Goal: Task Accomplishment & Management: Complete application form

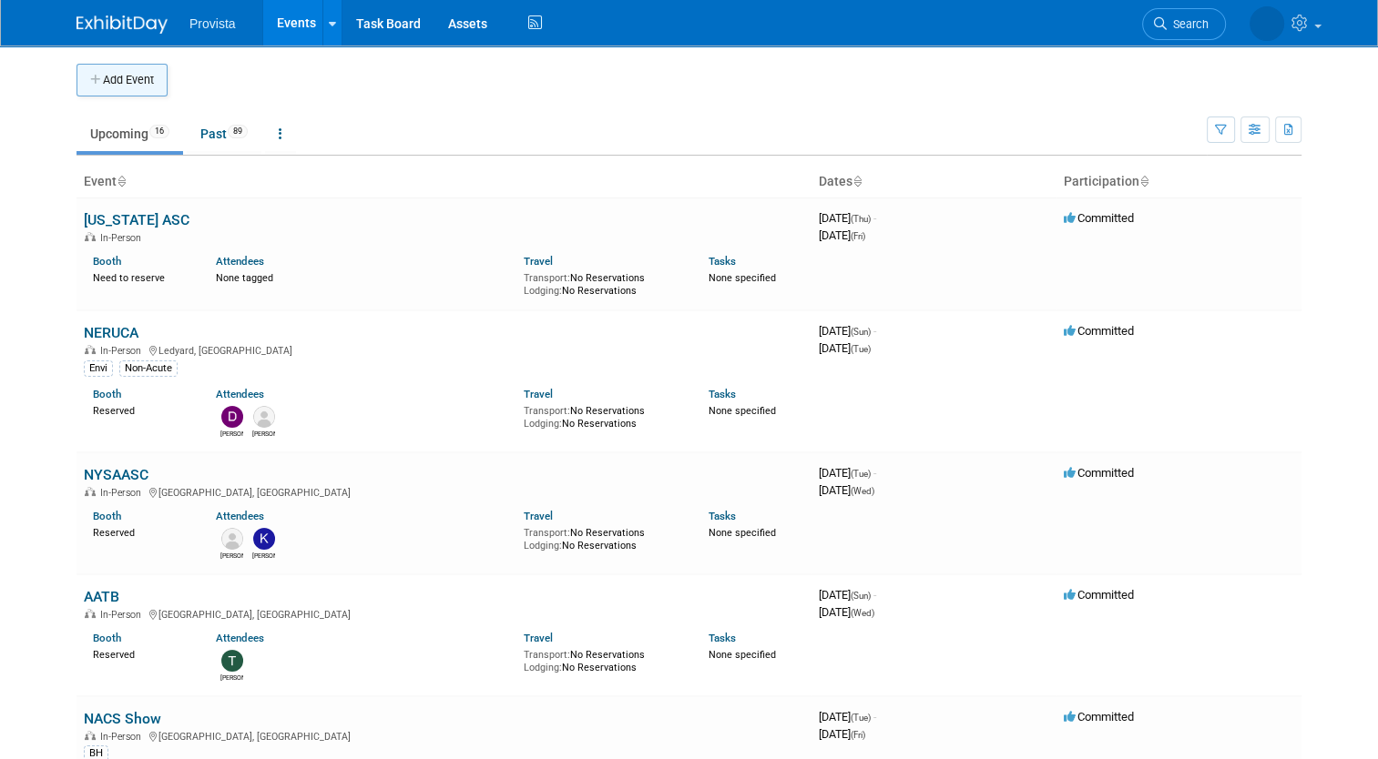
click at [129, 81] on button "Add Event" at bounding box center [121, 80] width 91 height 33
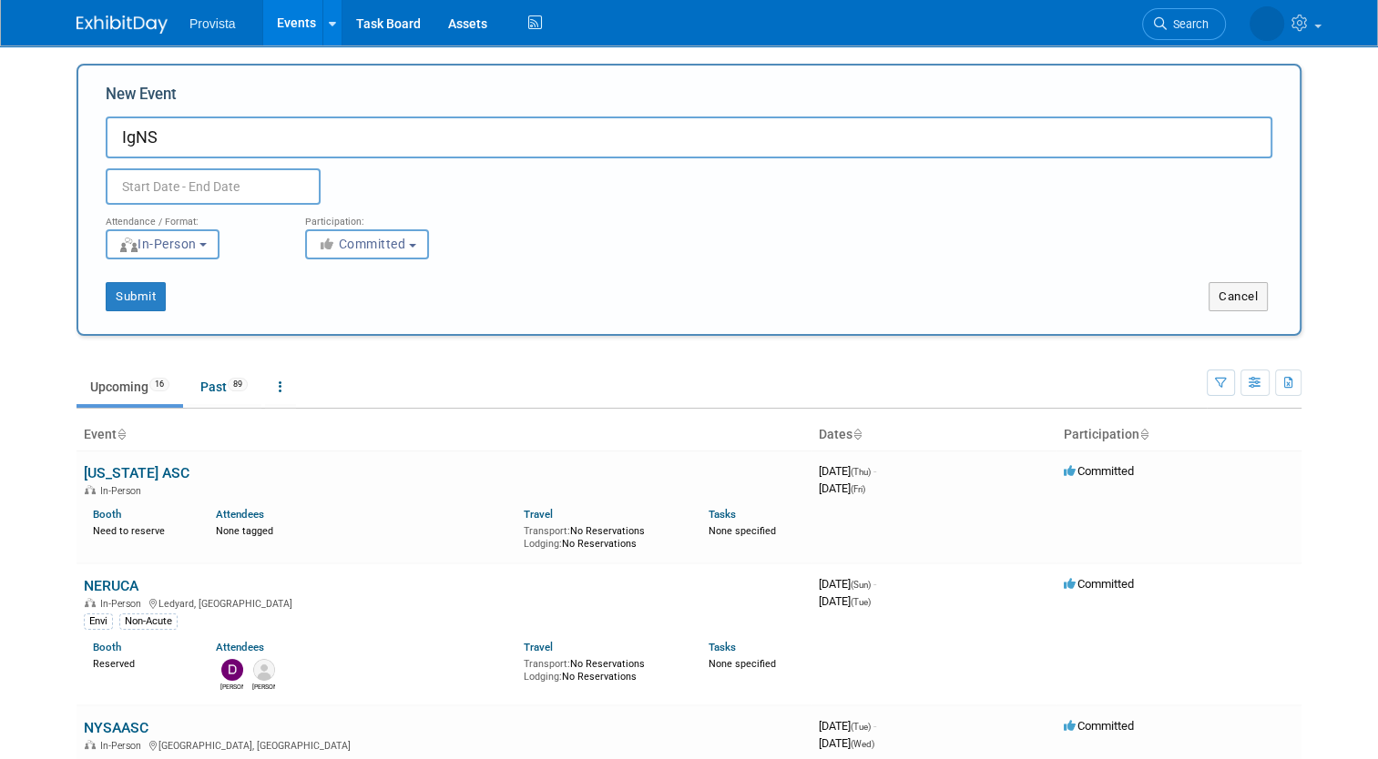
type input "IgNS"
click at [137, 184] on input "text" at bounding box center [213, 186] width 215 height 36
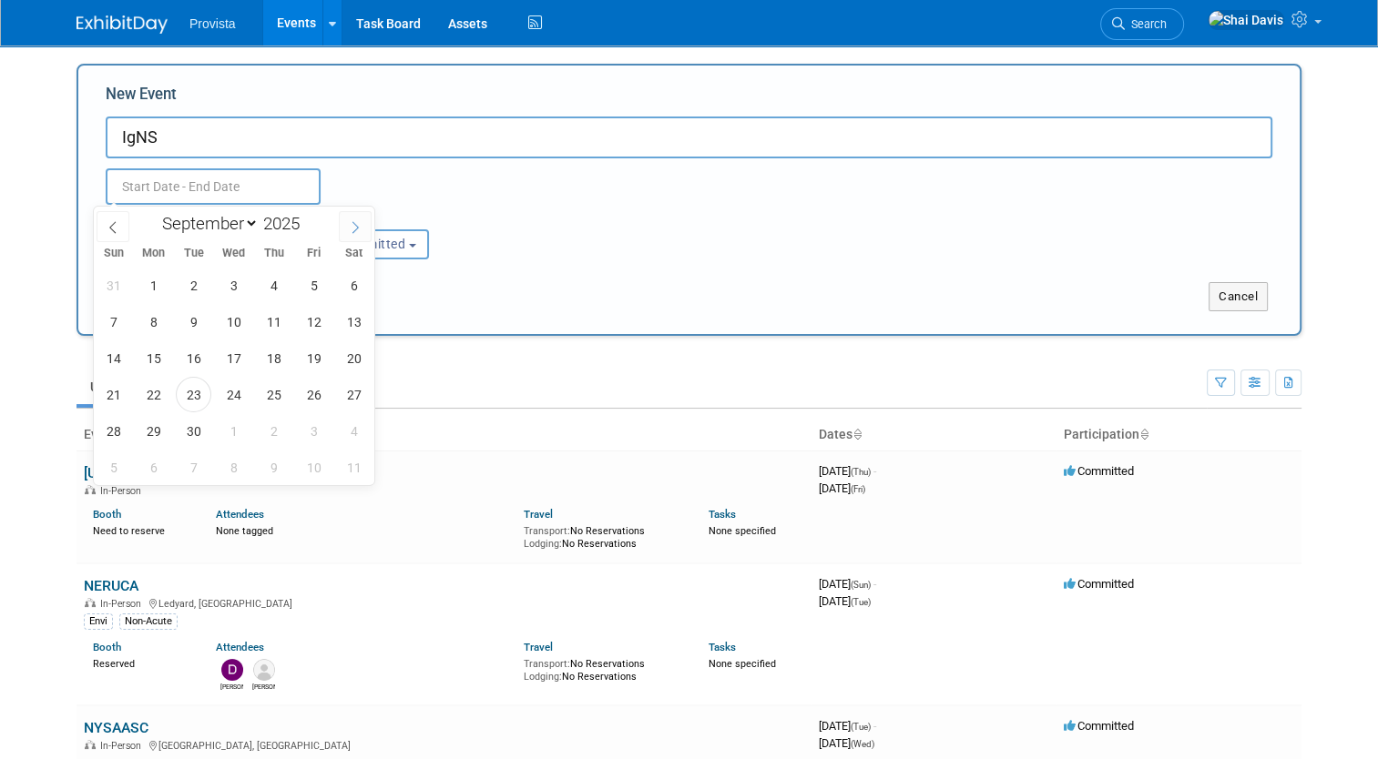
click at [342, 224] on span at bounding box center [355, 226] width 33 height 31
select select "9"
click at [276, 349] on span "16" at bounding box center [274, 359] width 36 height 36
click at [122, 396] on span "19" at bounding box center [114, 395] width 36 height 36
type input "[DATE] to [DATE]"
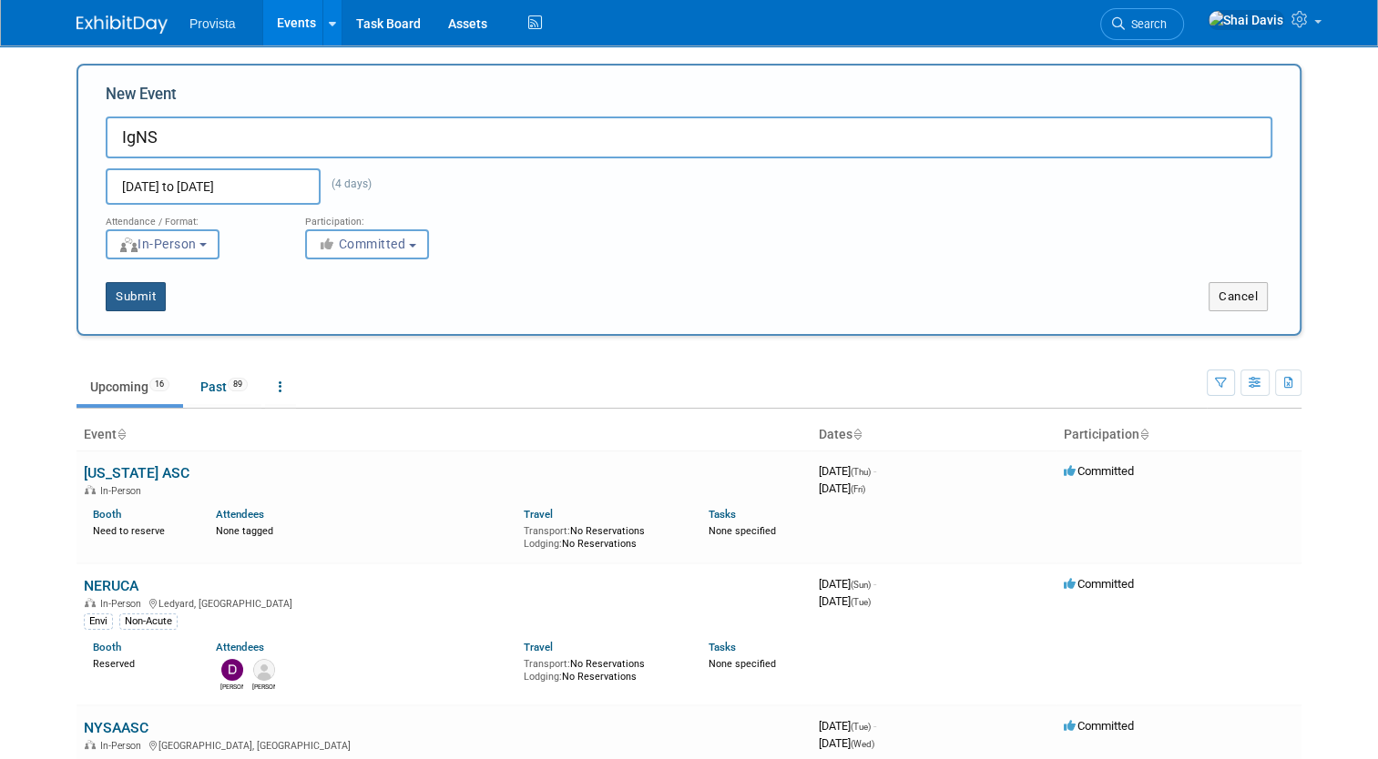
click at [125, 290] on button "Submit" at bounding box center [136, 296] width 60 height 29
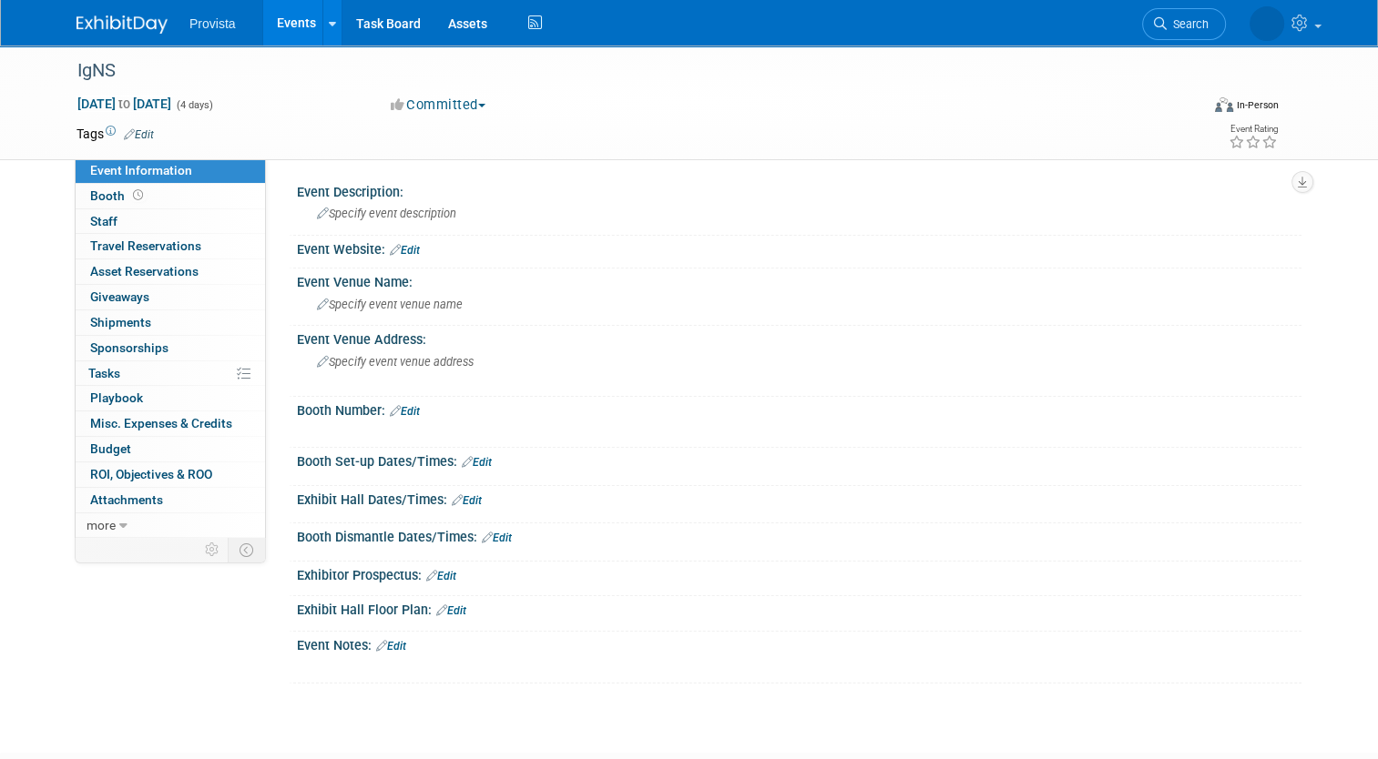
click at [386, 654] on div "X" at bounding box center [797, 658] width 982 height 9
click at [393, 640] on link "Edit" at bounding box center [391, 646] width 30 height 13
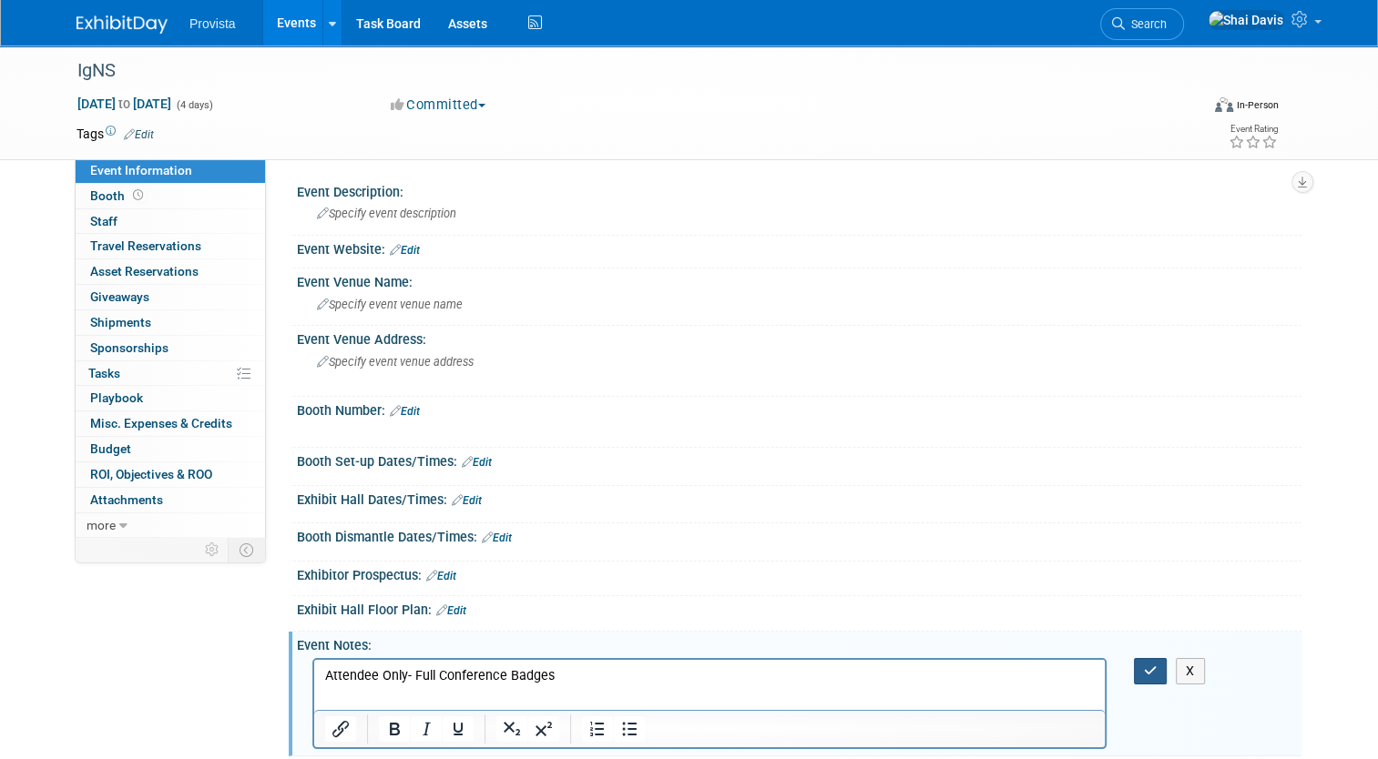
click at [1157, 670] on icon "button" at bounding box center [1151, 671] width 14 height 13
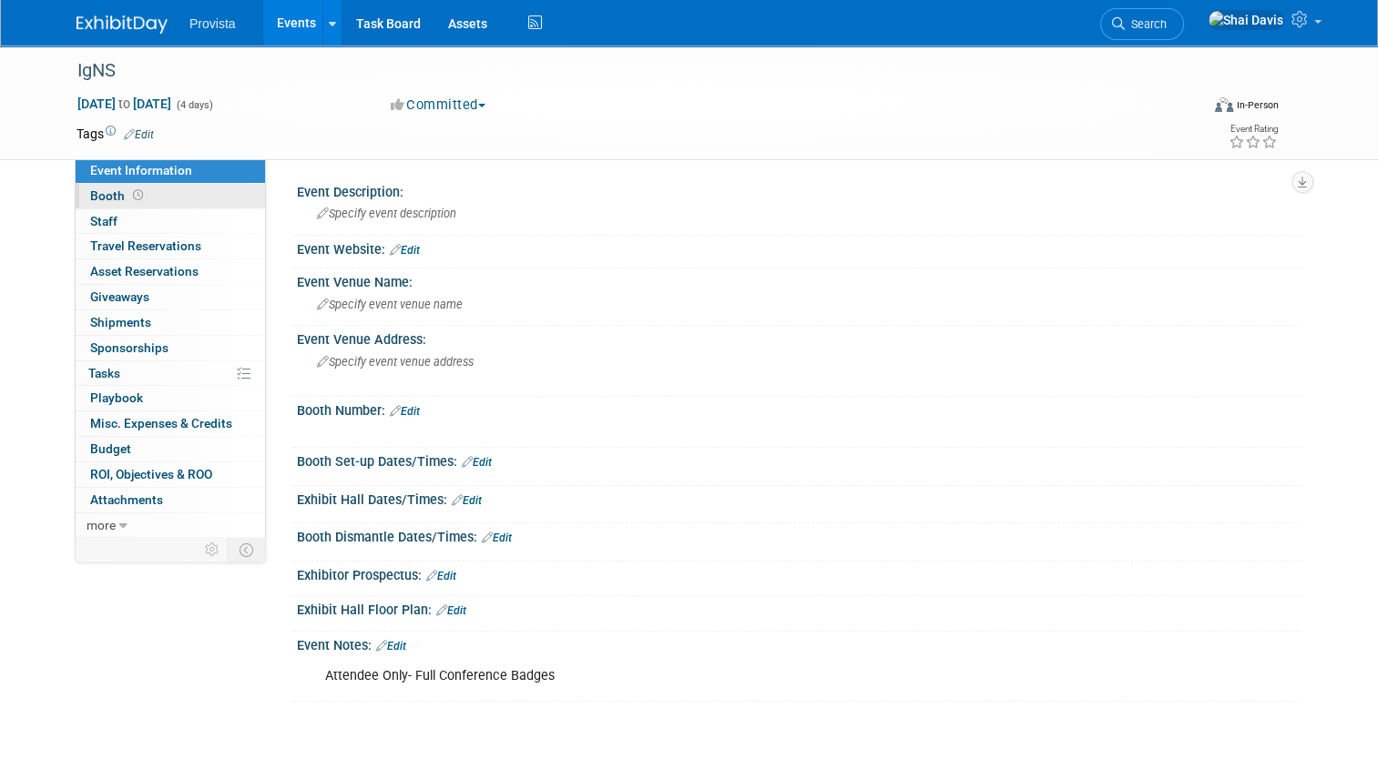
click at [87, 187] on link "Booth" at bounding box center [170, 196] width 189 height 25
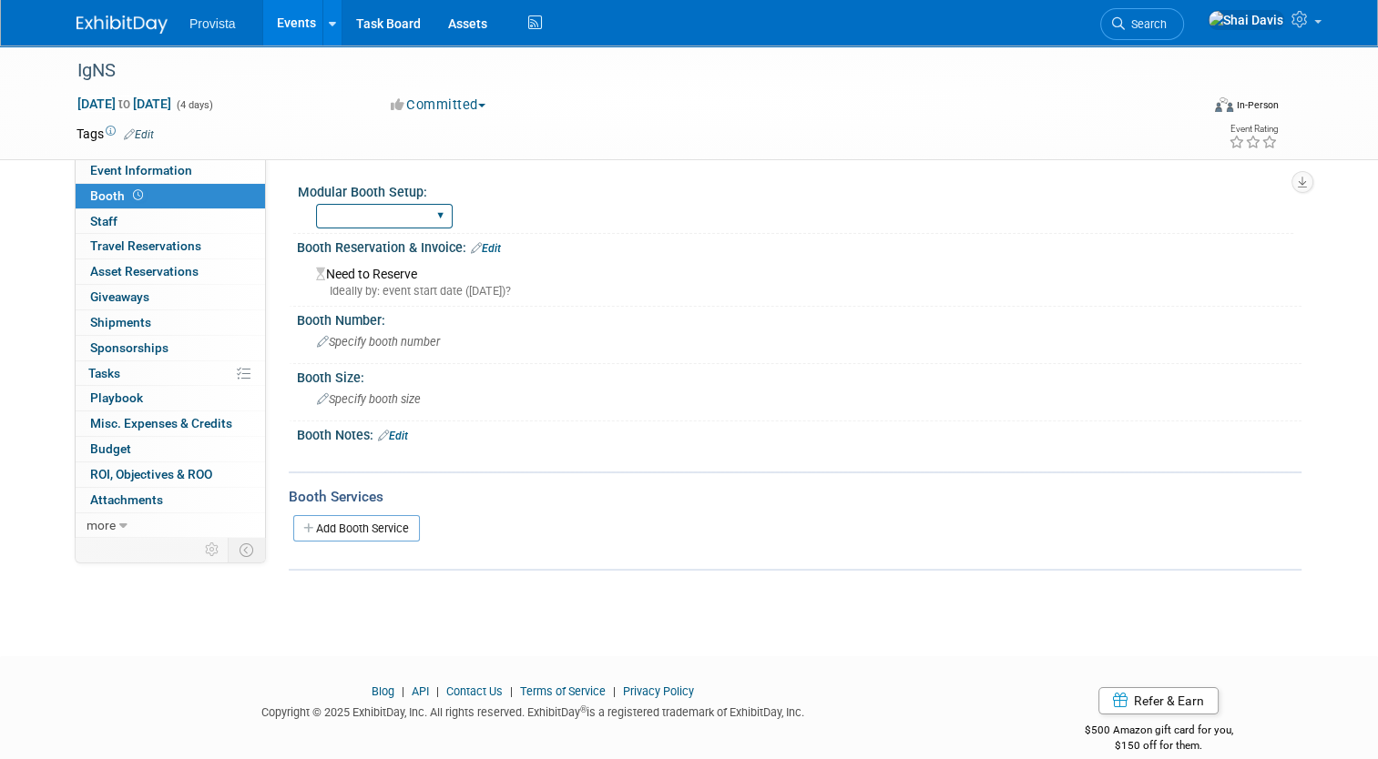
click at [317, 211] on select "Yes No" at bounding box center [384, 216] width 137 height 25
select select "No"
click at [316, 204] on select "Yes No" at bounding box center [384, 216] width 137 height 25
click at [483, 246] on link "Edit" at bounding box center [486, 248] width 30 height 13
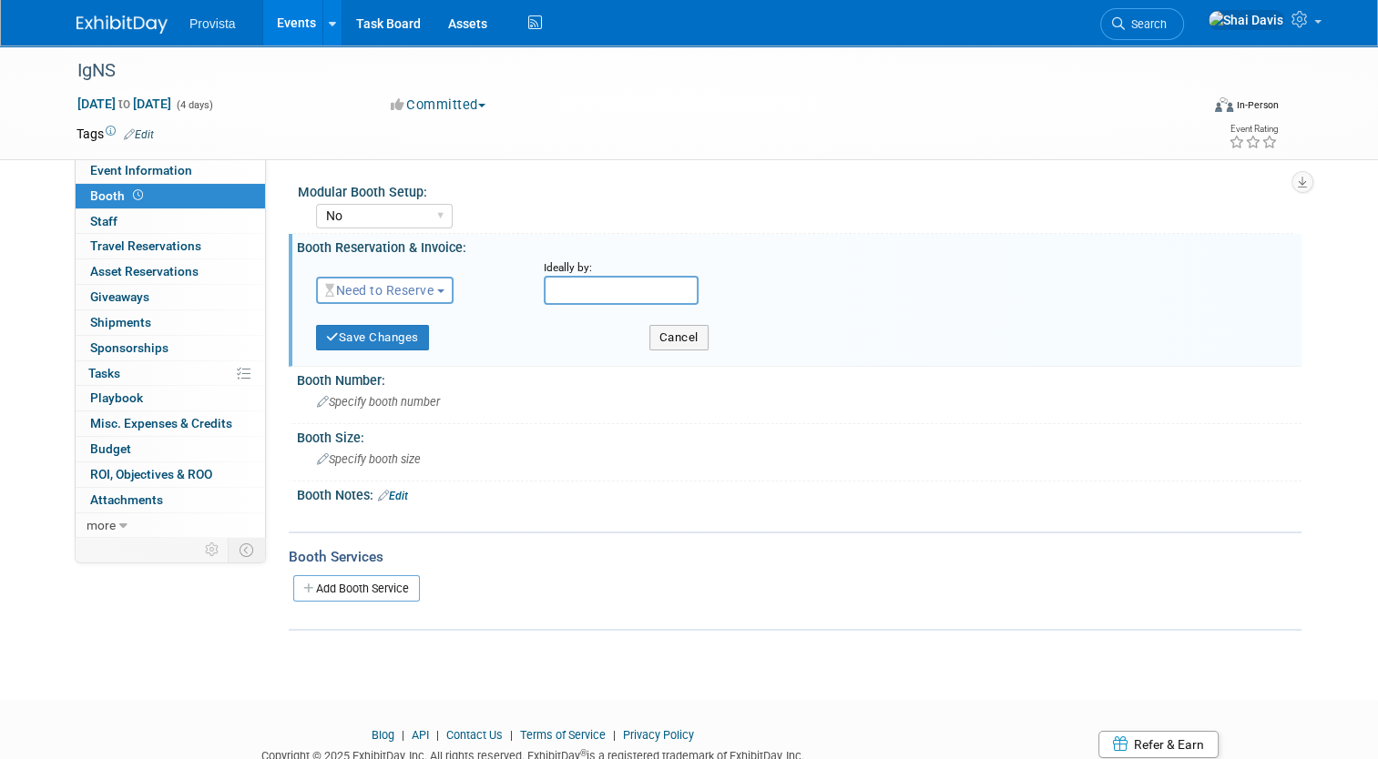
click at [417, 297] on button "Need to Reserve" at bounding box center [385, 290] width 138 height 27
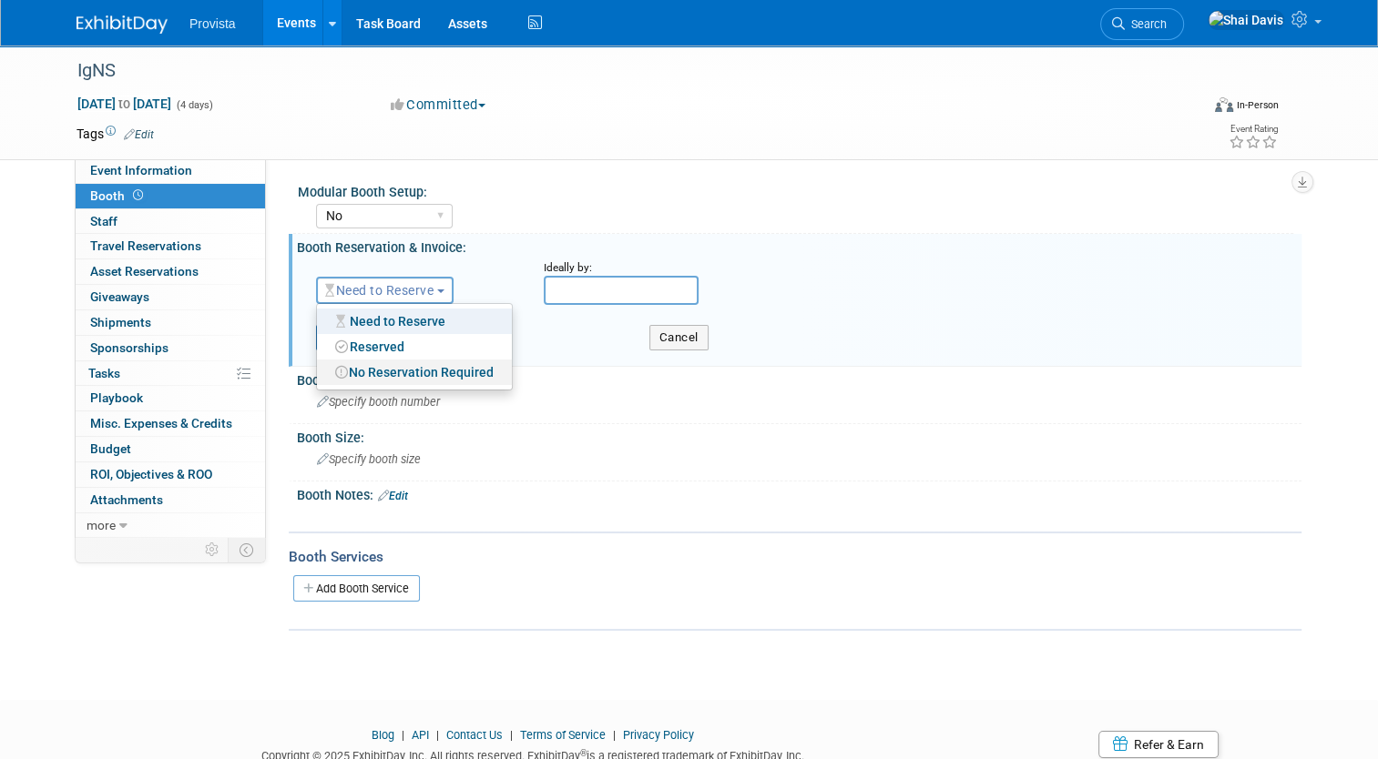
click at [398, 371] on link "No Reservation Required" at bounding box center [414, 372] width 195 height 25
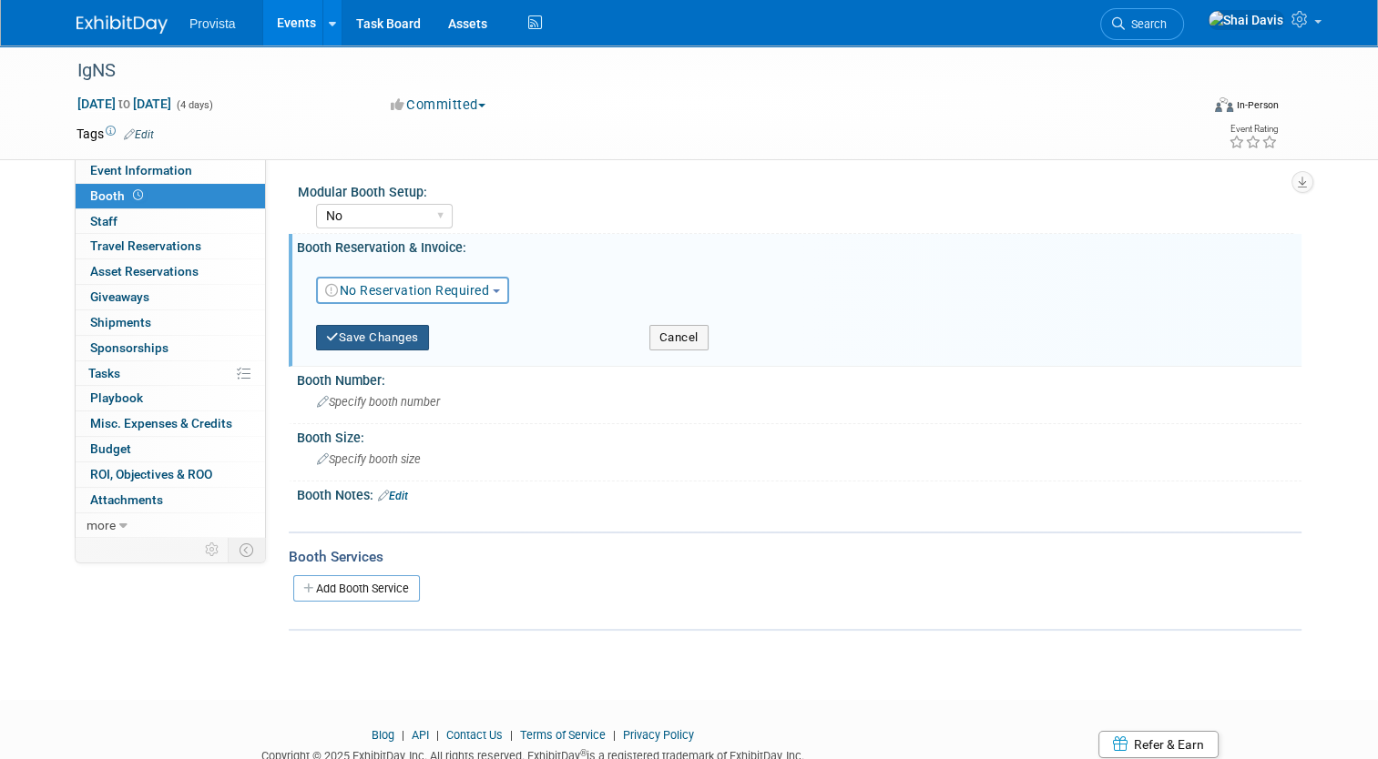
click at [367, 338] on button "Save Changes" at bounding box center [372, 337] width 113 height 25
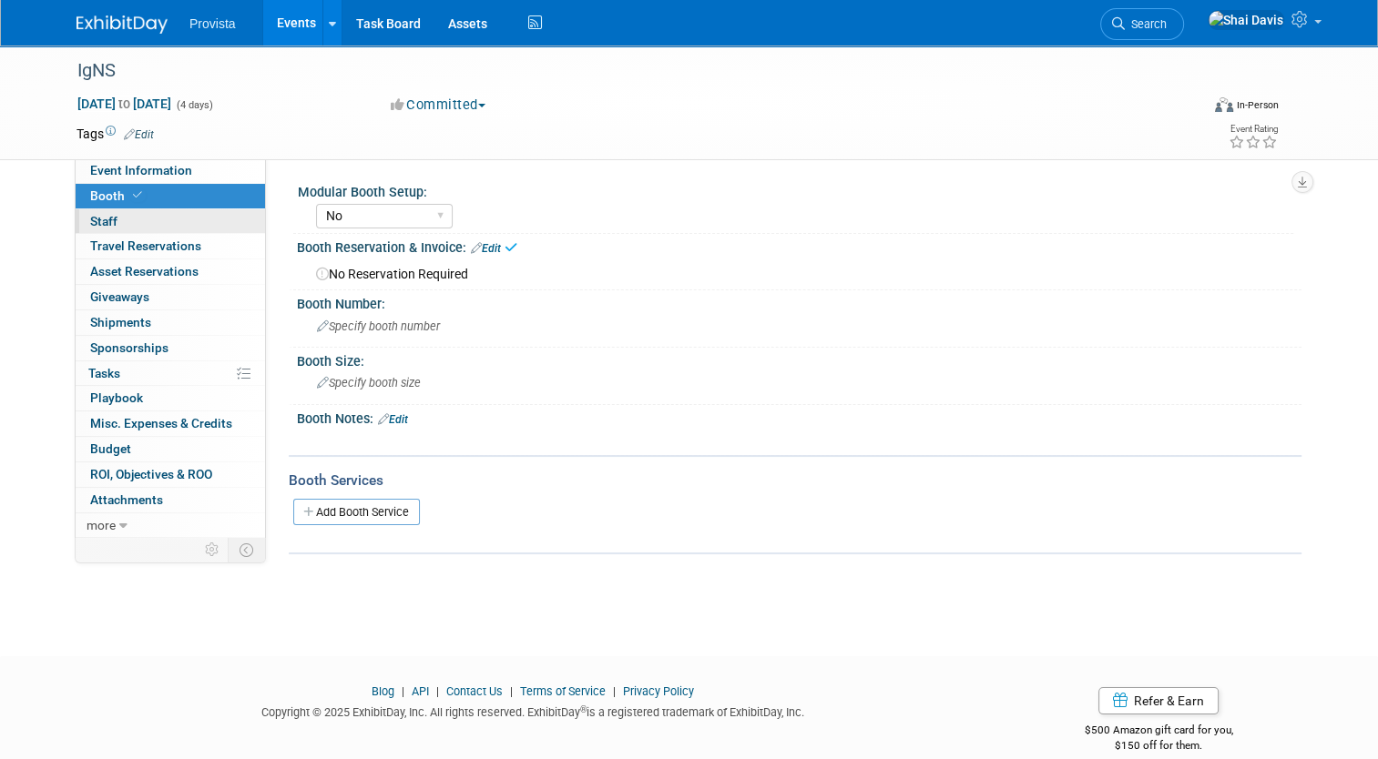
click at [106, 221] on link "0 Staff 0" at bounding box center [170, 221] width 189 height 25
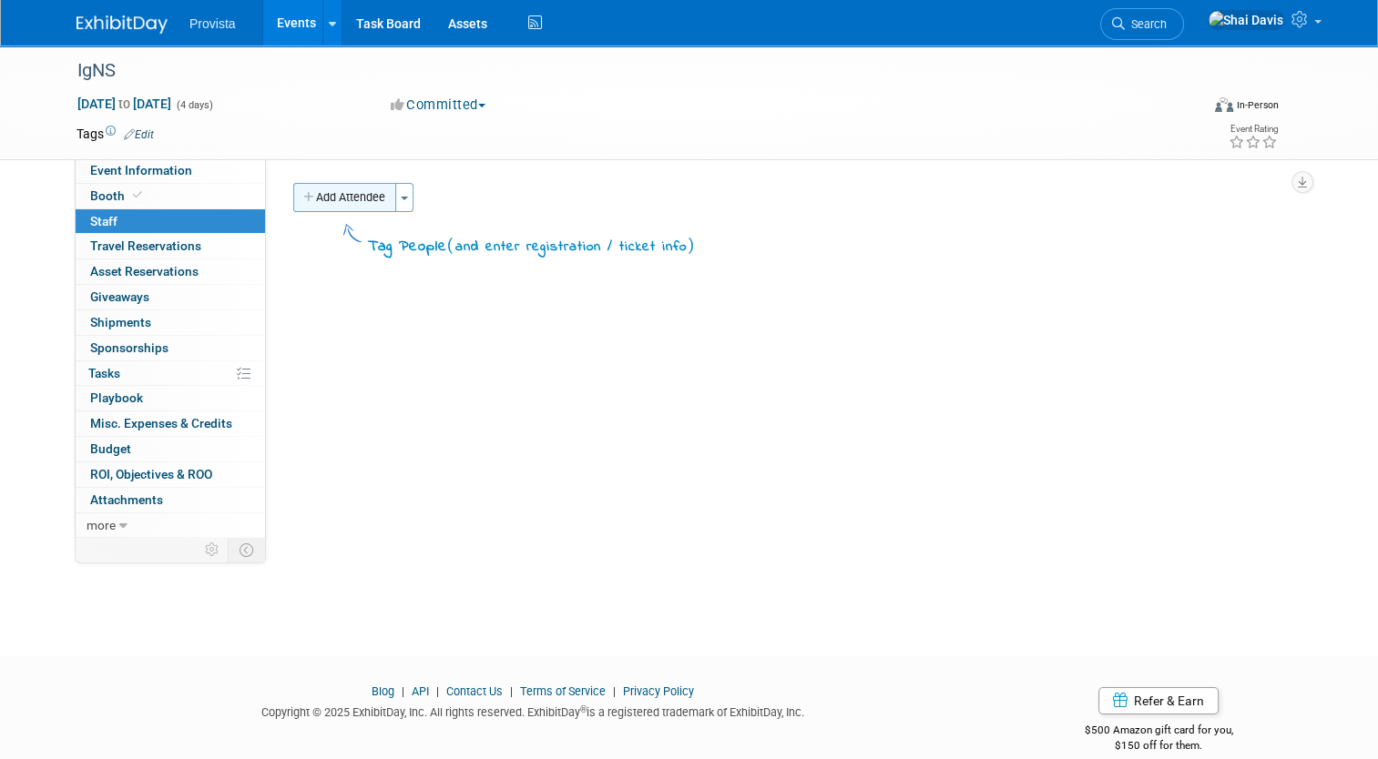
click at [308, 191] on button "Add Attendee" at bounding box center [344, 197] width 103 height 29
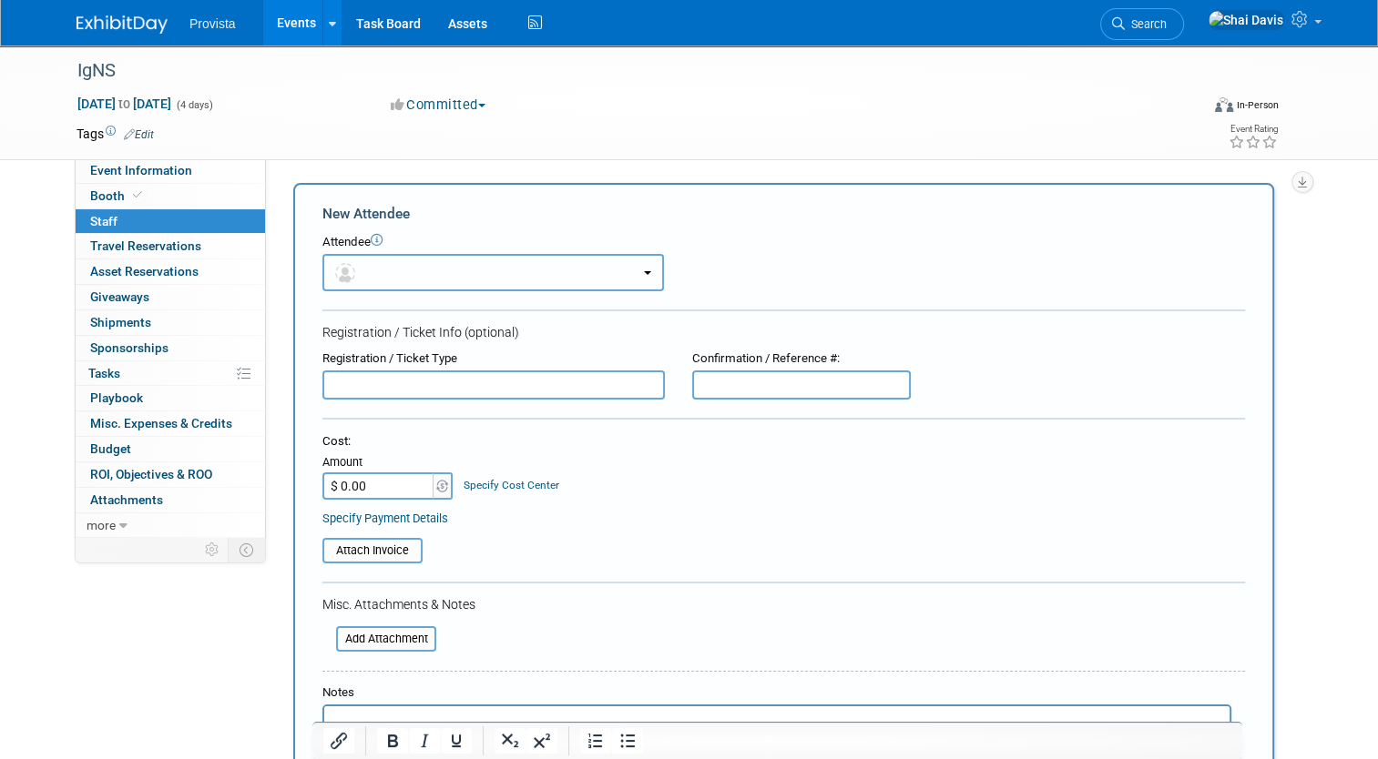
click at [385, 270] on button "button" at bounding box center [492, 272] width 341 height 37
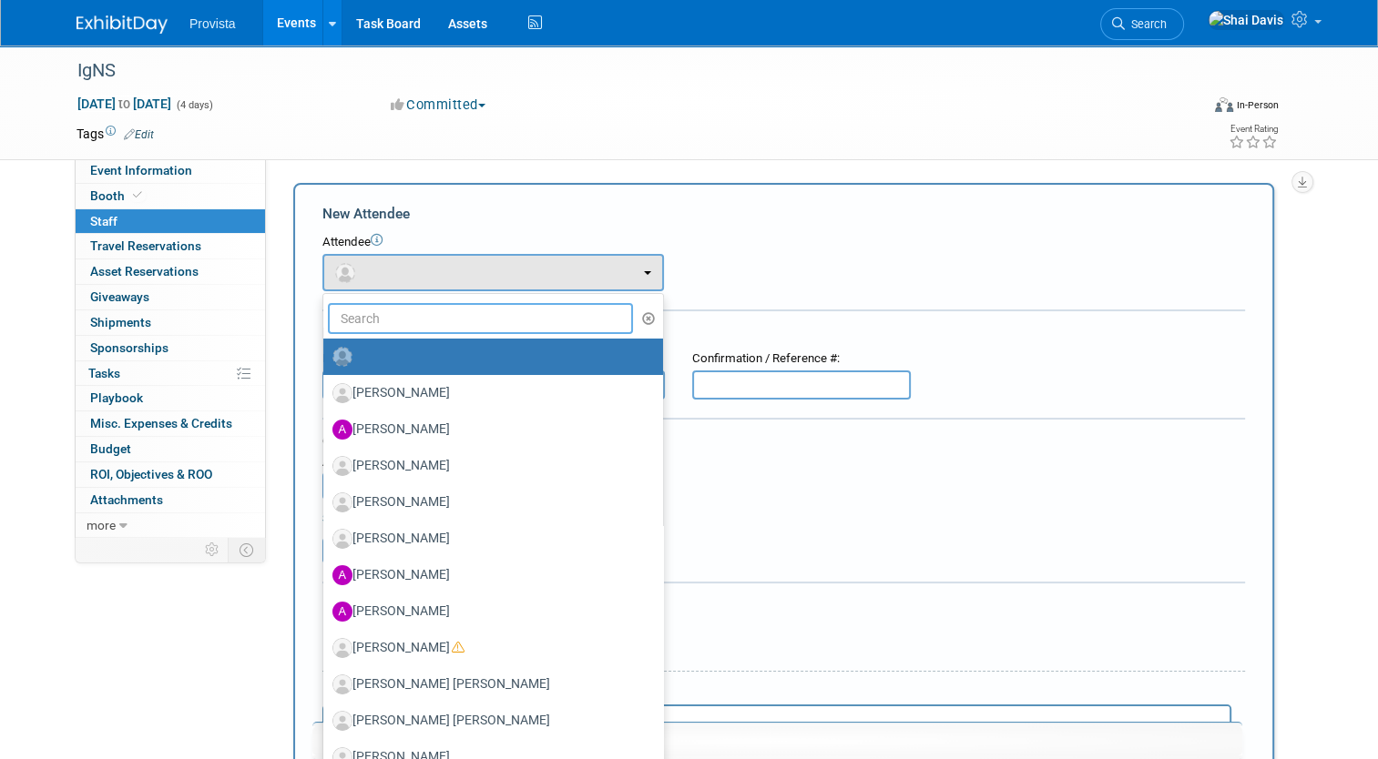
click at [390, 321] on input "text" at bounding box center [480, 318] width 305 height 31
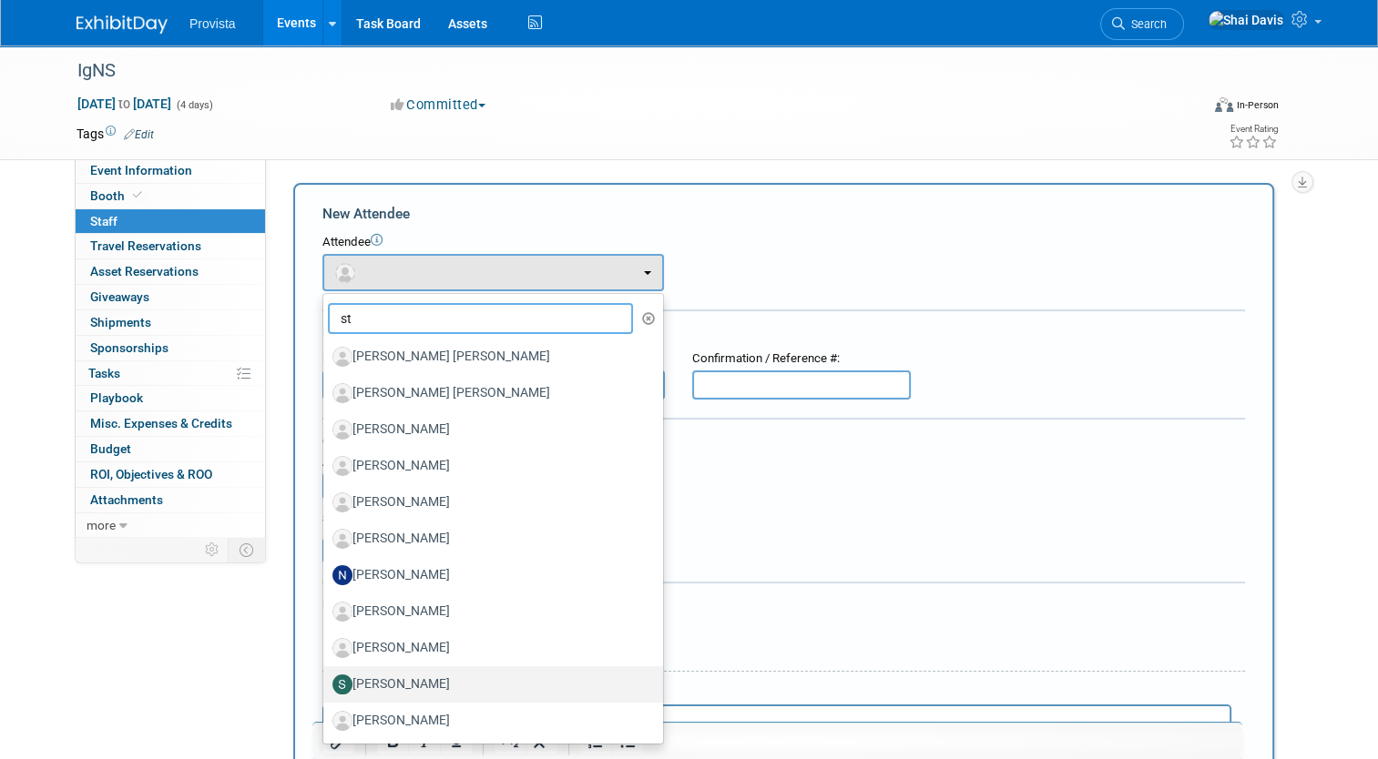
type input "st"
click at [395, 687] on label "[PERSON_NAME]" at bounding box center [488, 684] width 312 height 29
click at [326, 687] on input "[PERSON_NAME]" at bounding box center [320, 683] width 12 height 12
select select "fb0f512d-c054-47e2-b49e-9a6e3dd8d1a5"
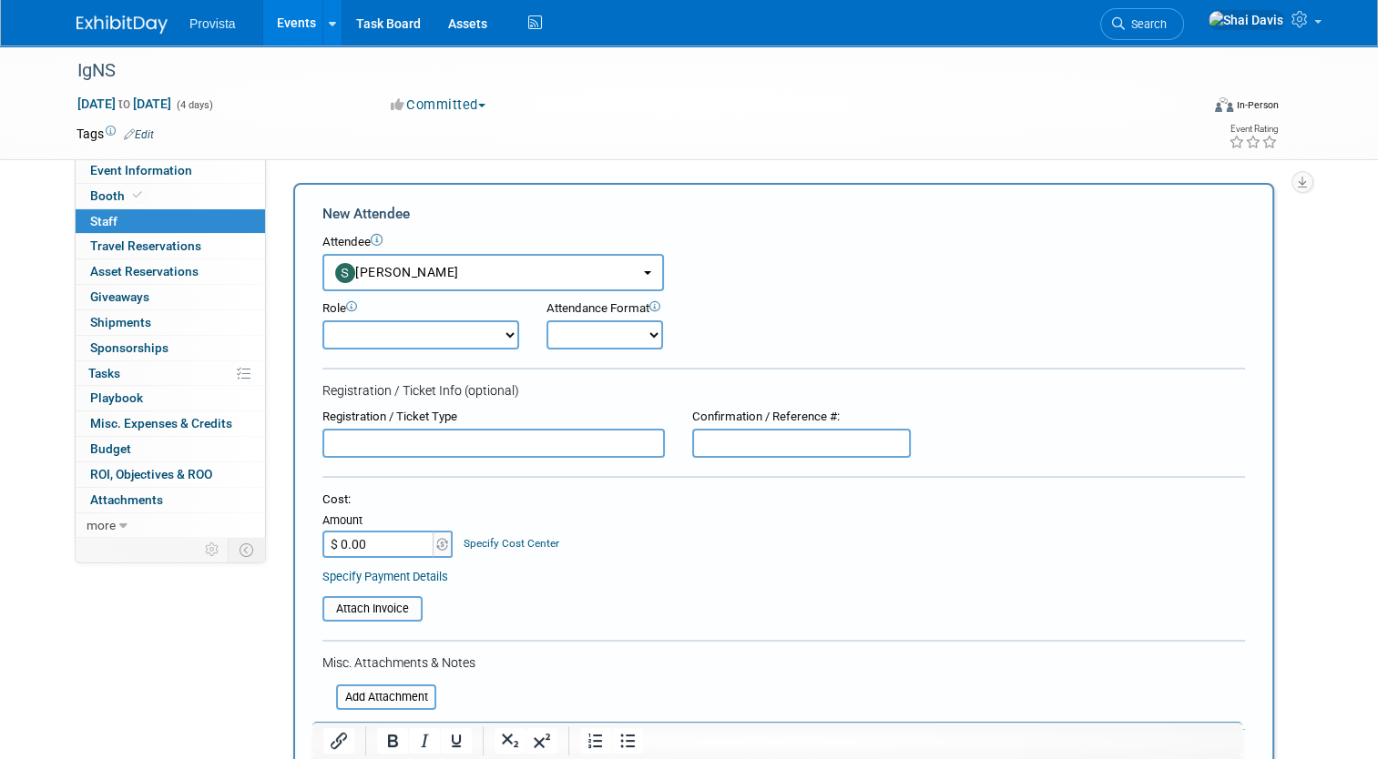
click at [378, 333] on select "Demonstrator Host Planner Presenter Sales Representative Set-up/Dismantle Crew …" at bounding box center [420, 335] width 197 height 29
select select "4"
click at [322, 321] on select "Demonstrator Host Planner Presenter Sales Representative Set-up/Dismantle Crew …" at bounding box center [420, 335] width 197 height 29
click at [350, 554] on input "$ 0.00" at bounding box center [379, 544] width 114 height 27
type input "$ 1,025.00"
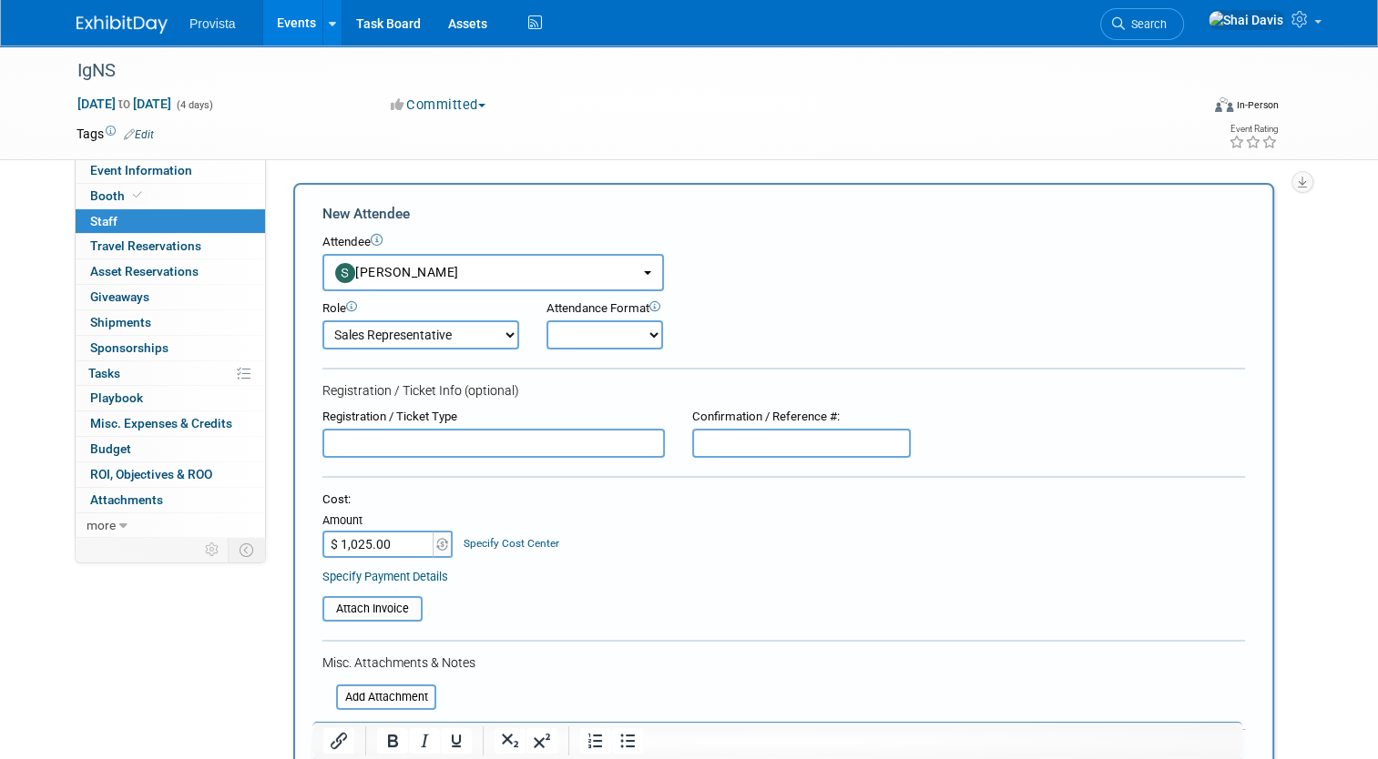
click at [422, 435] on input "text" at bounding box center [493, 443] width 342 height 29
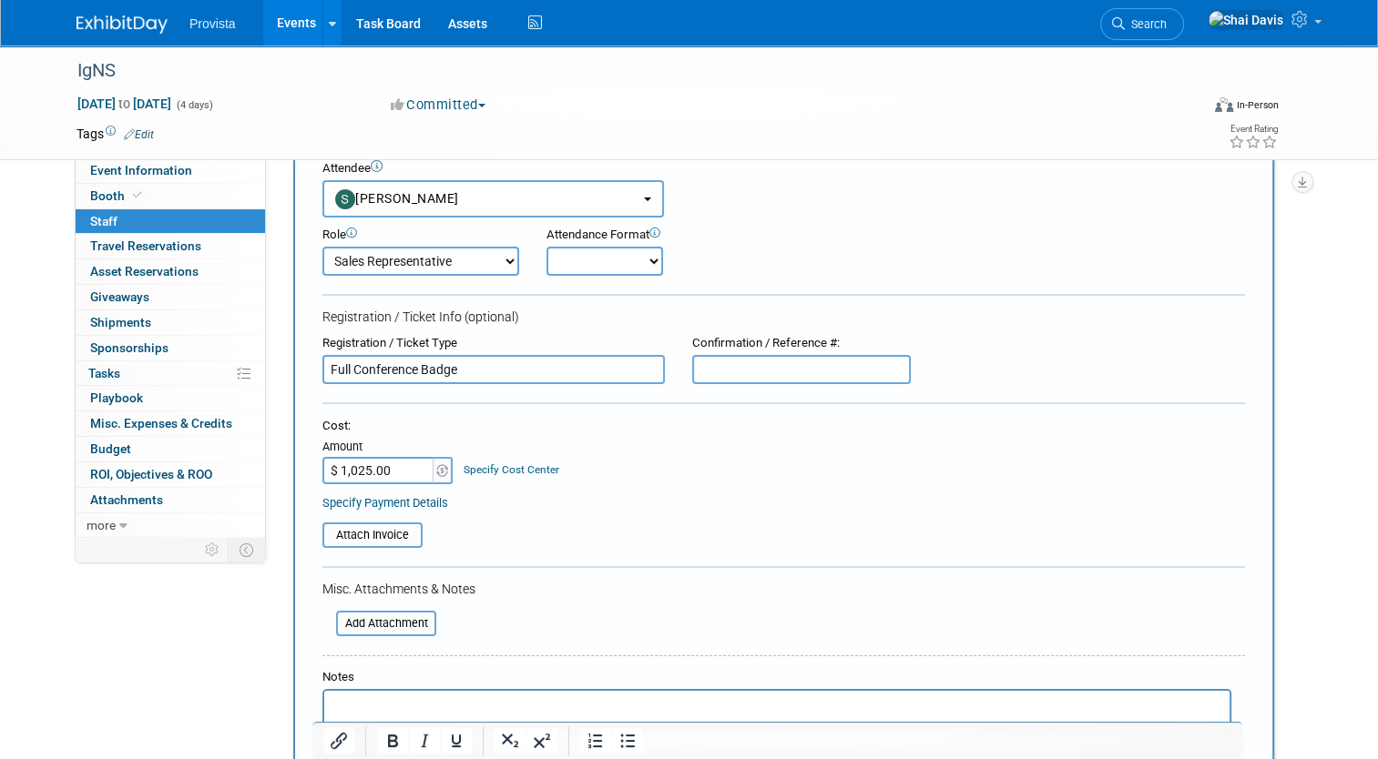
scroll to position [364, 0]
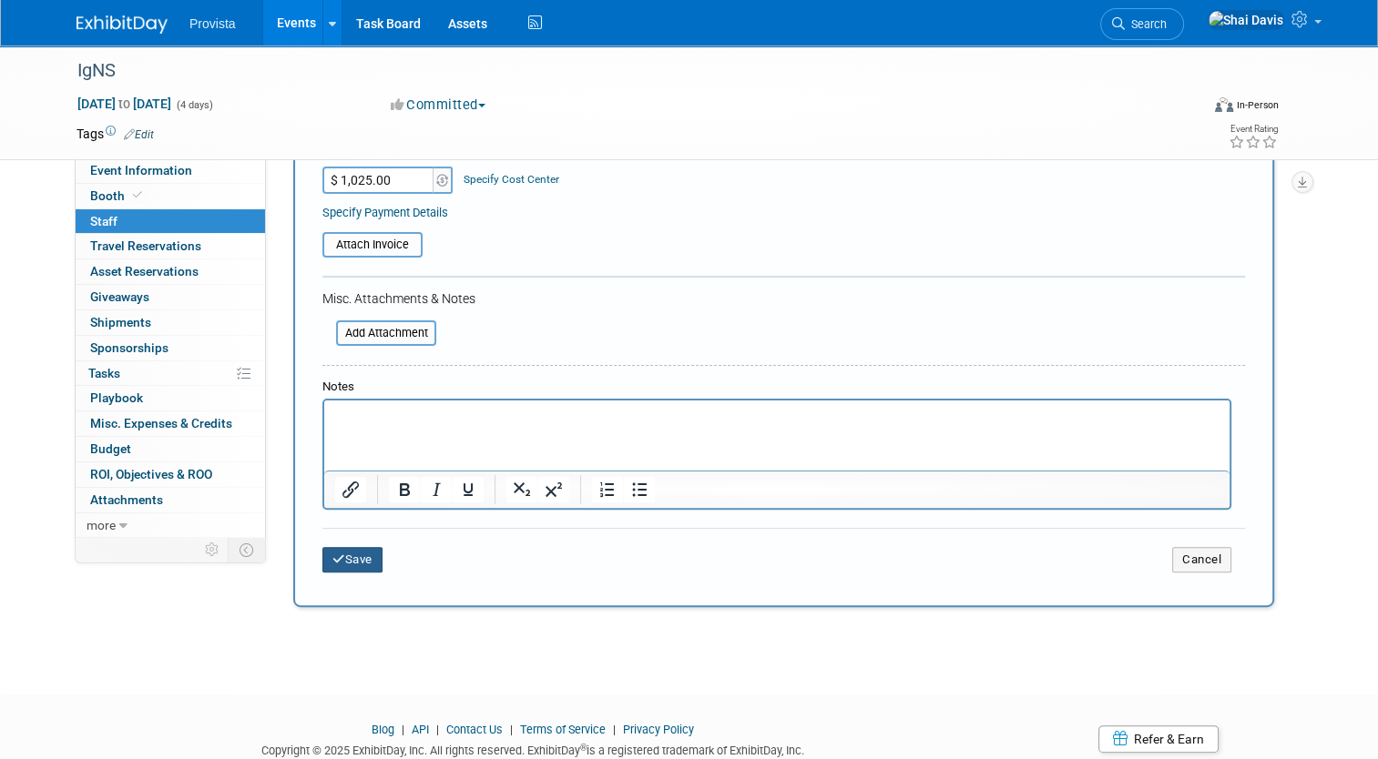
type input "Full Conference Badge"
click at [357, 552] on button "Save" at bounding box center [352, 559] width 60 height 25
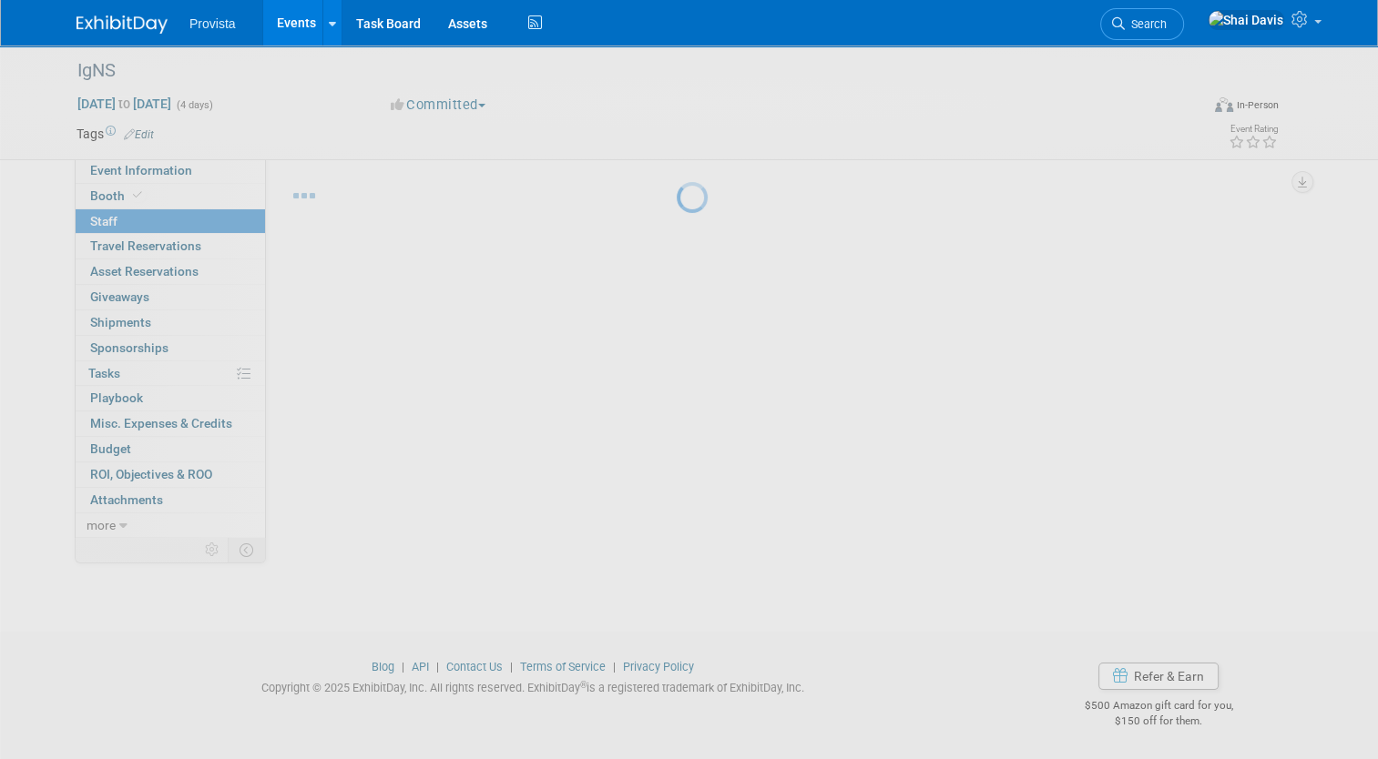
scroll to position [25, 0]
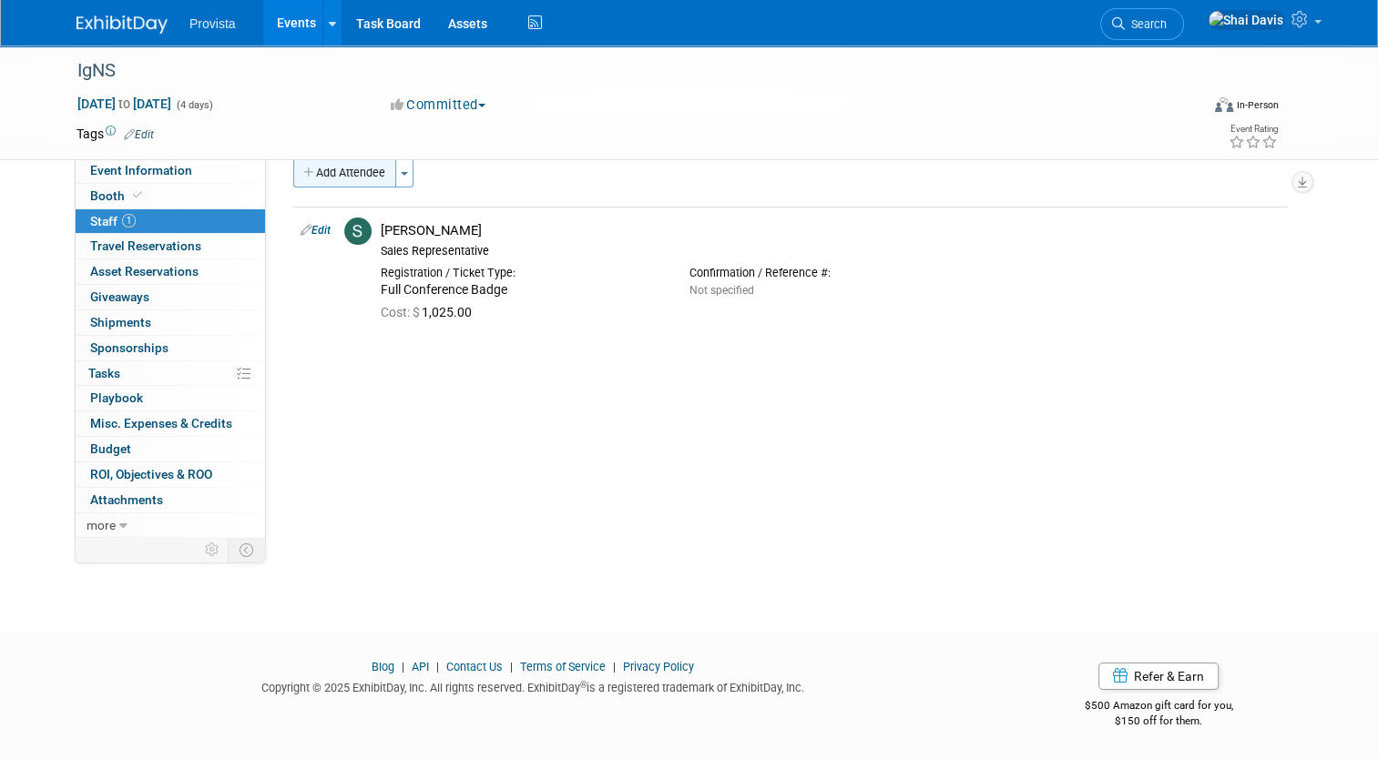
click at [301, 179] on button "Add Attendee" at bounding box center [344, 172] width 103 height 29
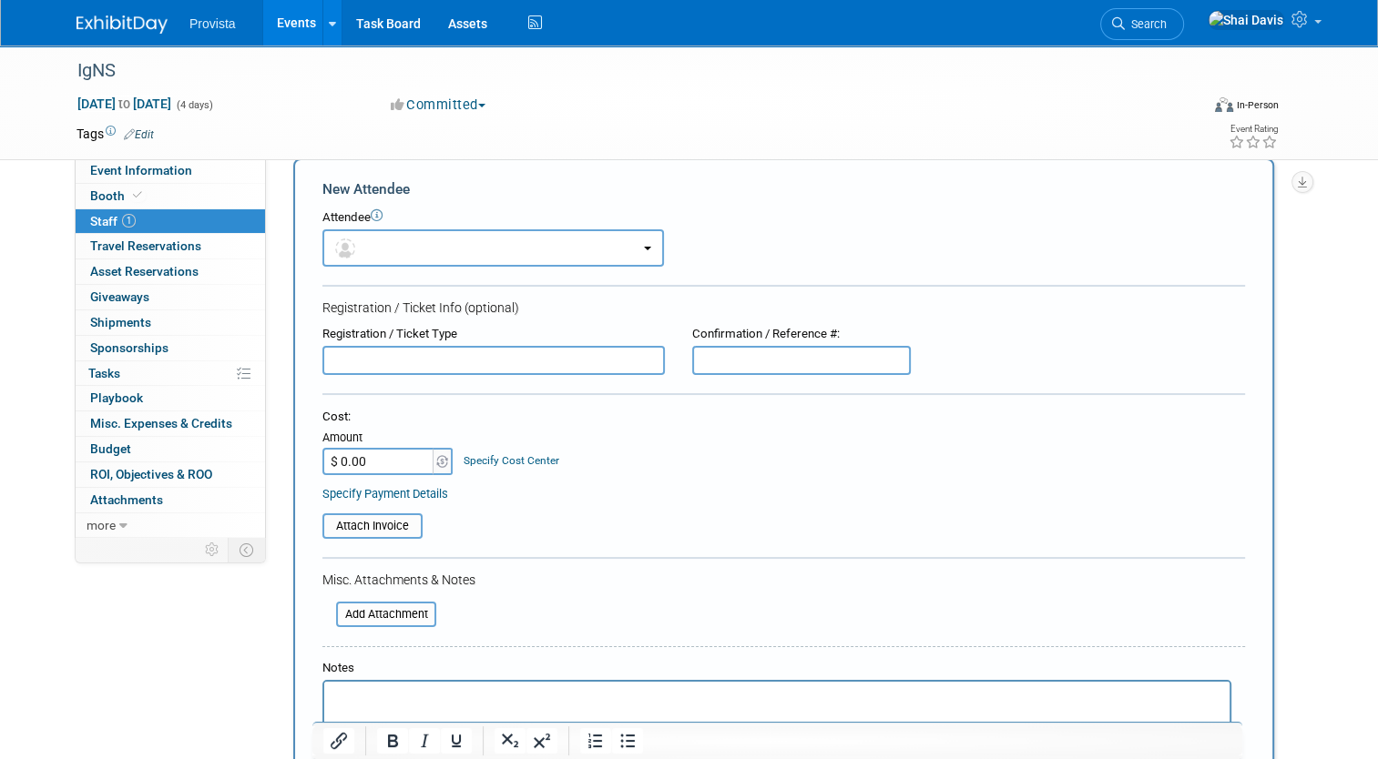
scroll to position [0, 0]
click at [372, 260] on button "button" at bounding box center [492, 247] width 341 height 37
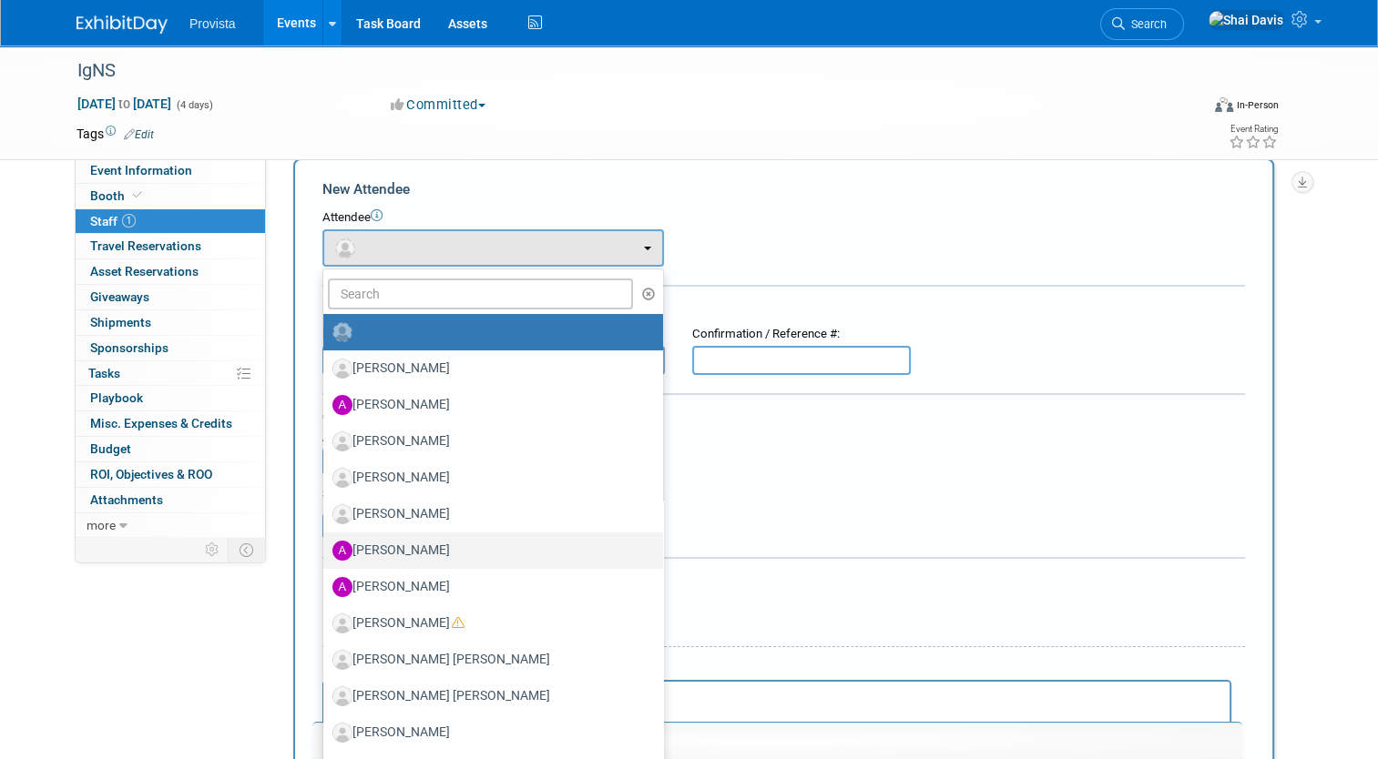
click at [398, 551] on label "[PERSON_NAME]" at bounding box center [488, 550] width 312 height 29
click at [326, 551] on input "[PERSON_NAME]" at bounding box center [320, 549] width 12 height 12
select select "5c336305-2aec-4ad2-803d-e4623c711404"
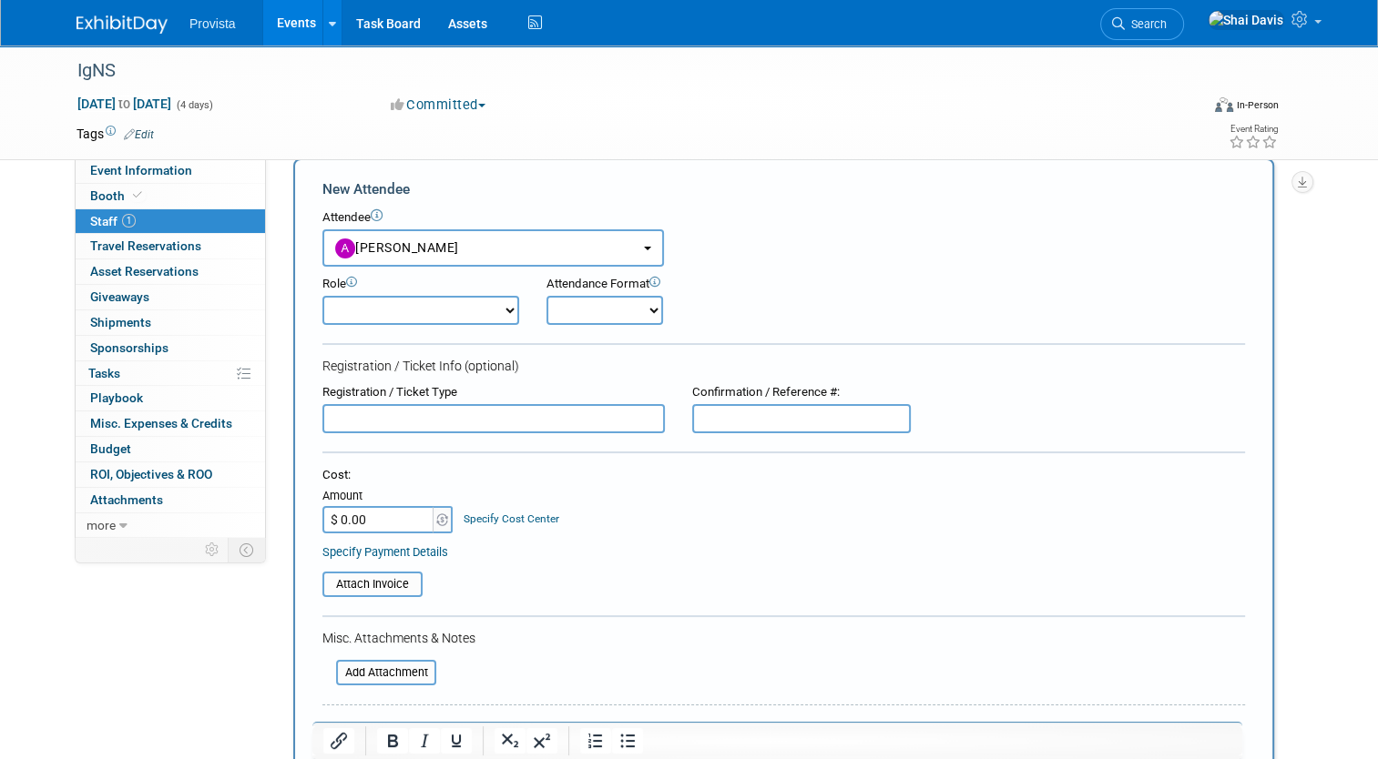
click at [357, 314] on select "Demonstrator Host Planner Presenter Sales Representative Set-up/Dismantle Crew …" at bounding box center [420, 310] width 197 height 29
select select "4"
click at [322, 296] on select "Demonstrator Host Planner Presenter Sales Representative Set-up/Dismantle Crew …" at bounding box center [420, 310] width 197 height 29
click at [416, 419] on input "text" at bounding box center [493, 418] width 342 height 29
click at [601, 306] on select "Onsite Remote" at bounding box center [604, 310] width 117 height 29
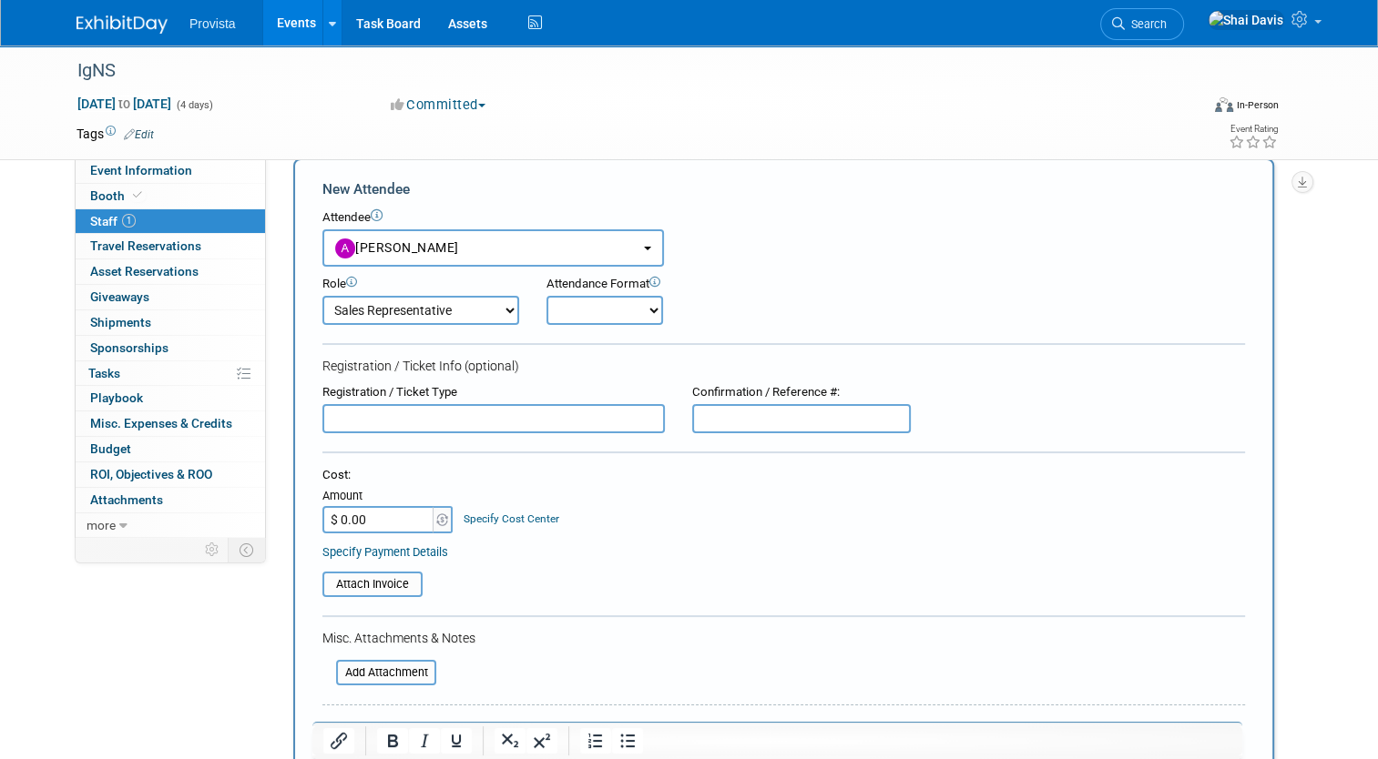
select select "1"
click at [546, 296] on select "Onsite Remote" at bounding box center [604, 310] width 117 height 29
click at [364, 422] on input "text" at bounding box center [493, 418] width 342 height 29
type input "Full Conference Badge"
click at [377, 519] on input "$ 0.00" at bounding box center [379, 519] width 114 height 27
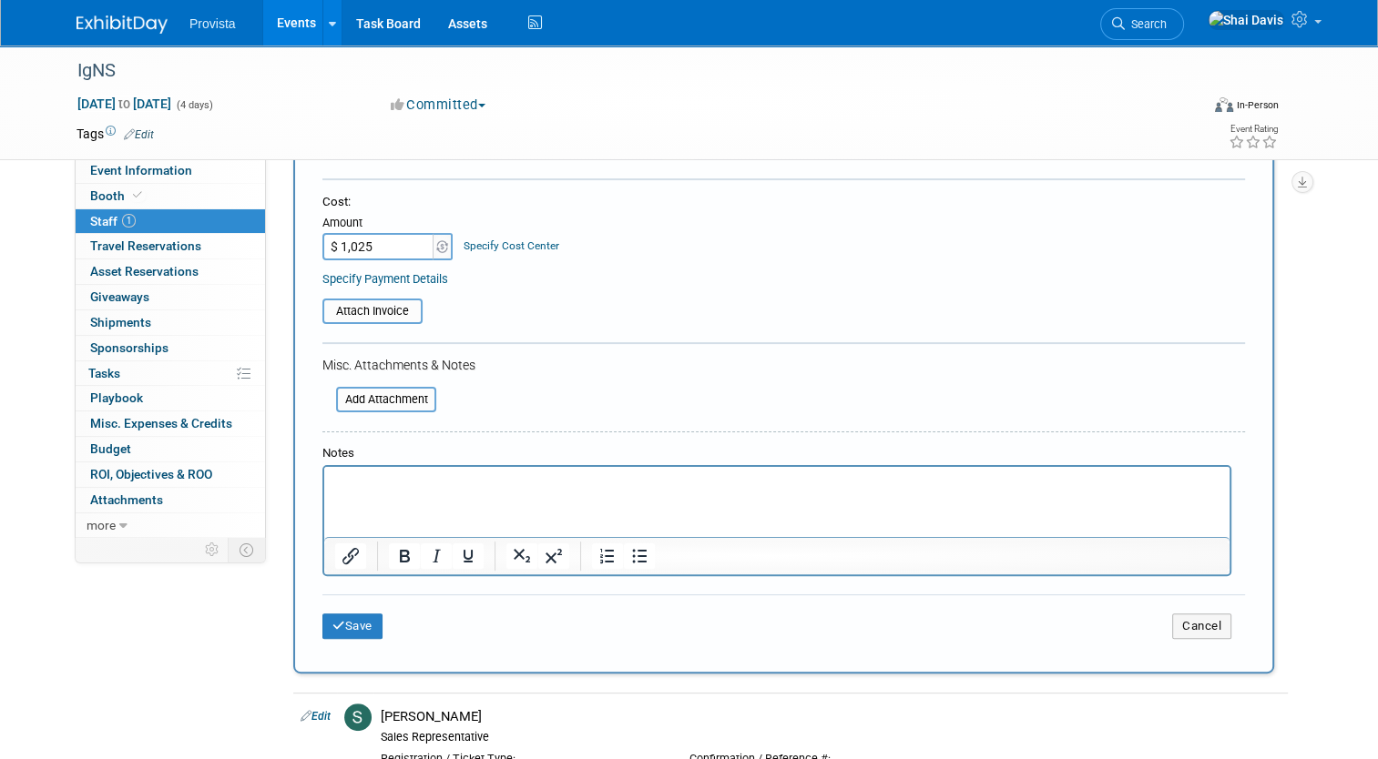
type input "$ 1,025.00"
click at [363, 619] on button "Save" at bounding box center [352, 626] width 60 height 25
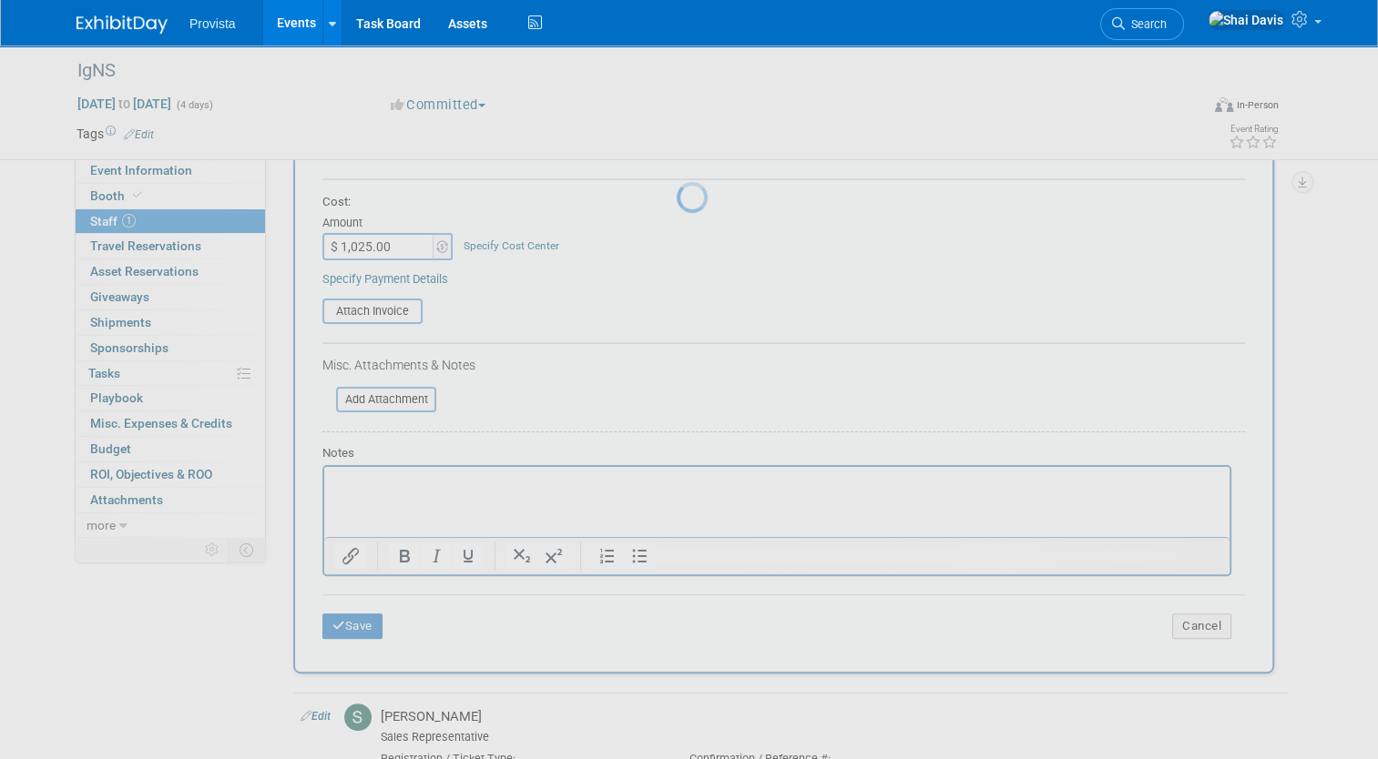
scroll to position [25, 0]
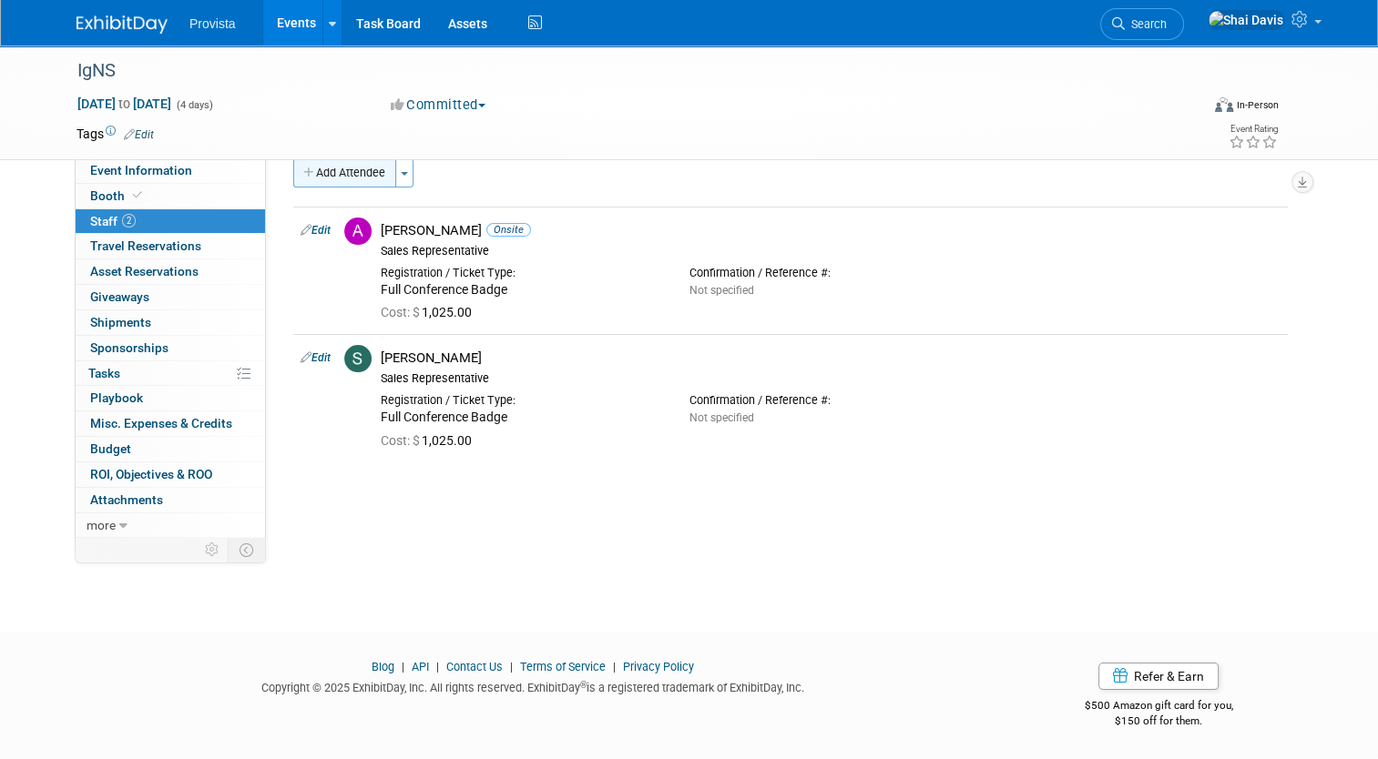
click at [334, 173] on button "Add Attendee" at bounding box center [344, 172] width 103 height 29
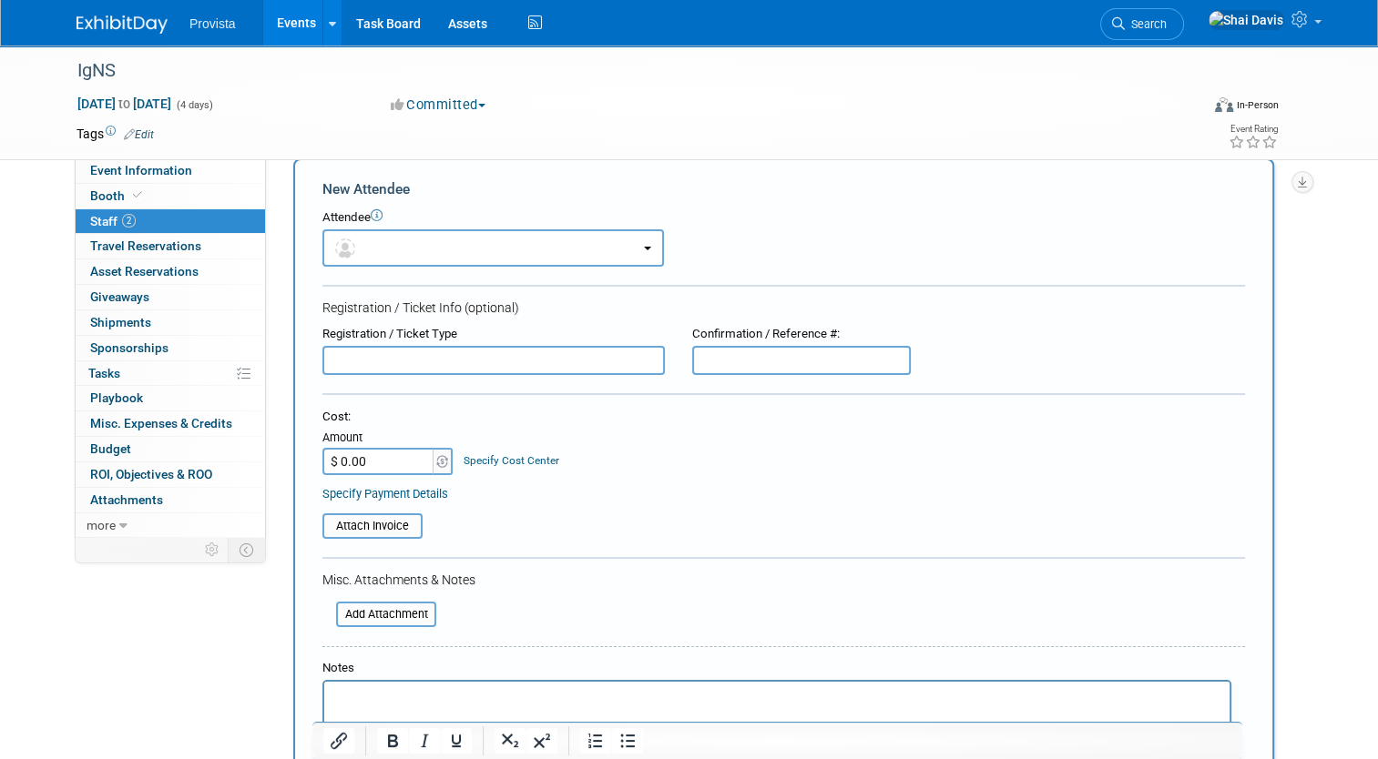
scroll to position [0, 0]
click at [376, 243] on button "button" at bounding box center [492, 247] width 341 height 37
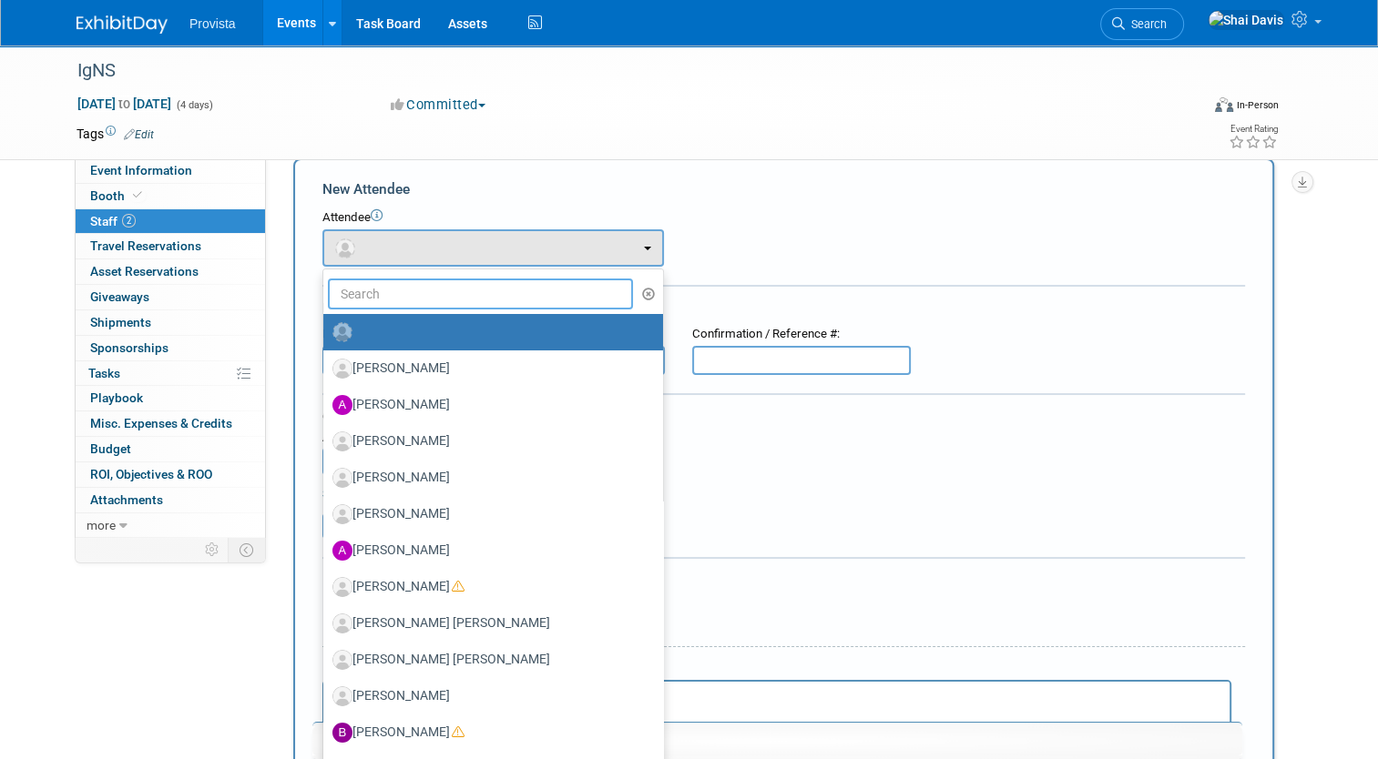
click at [362, 297] on input "text" at bounding box center [480, 294] width 305 height 31
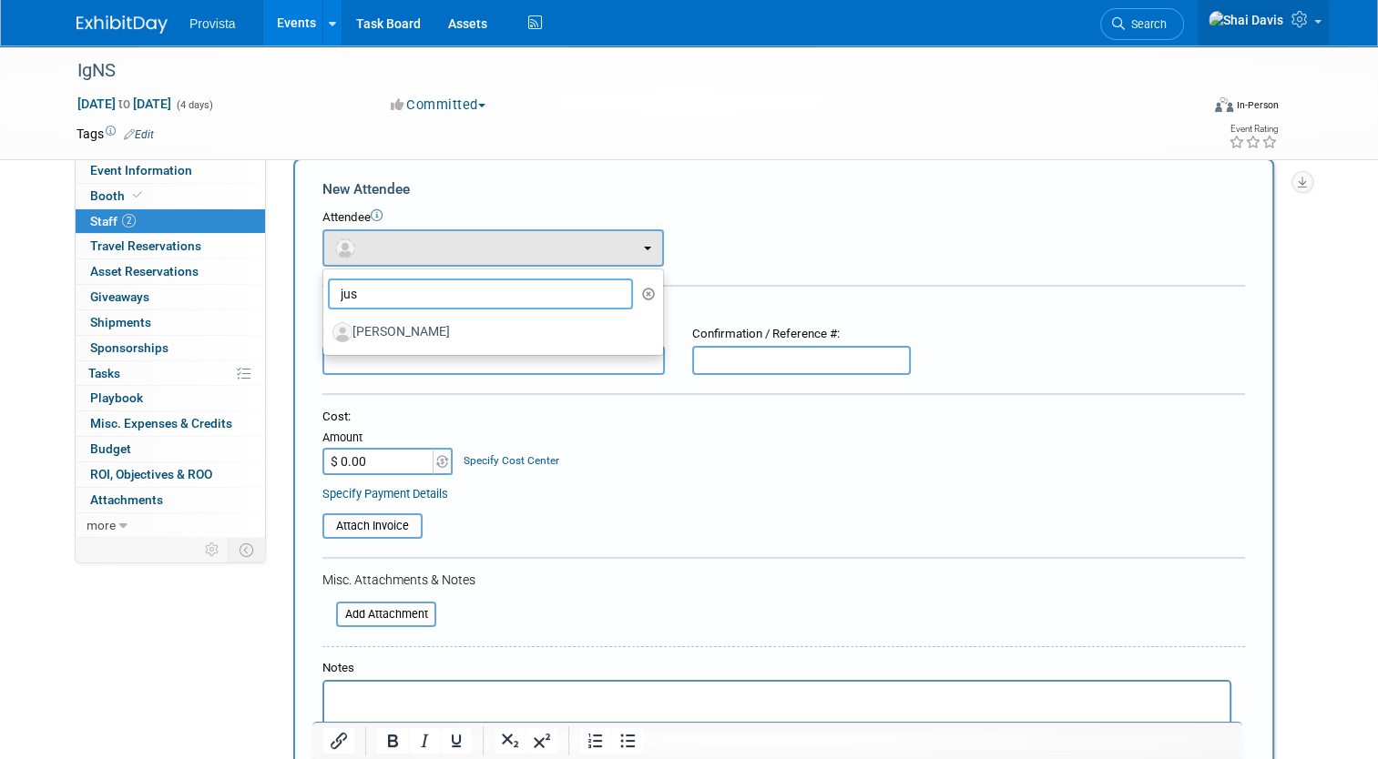
type input "jus"
click at [1311, 21] on icon at bounding box center [1301, 19] width 21 height 16
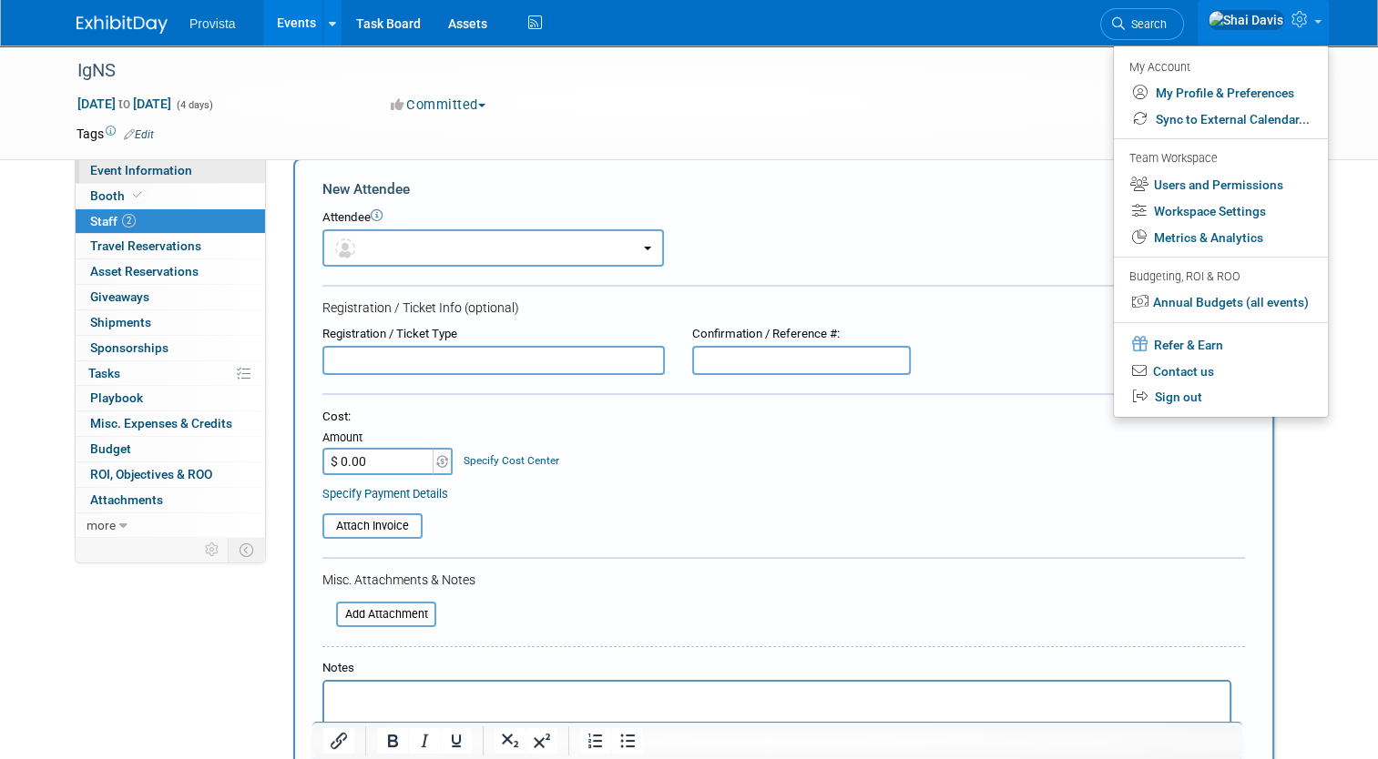
click at [168, 177] on span "Event Information" at bounding box center [141, 170] width 102 height 15
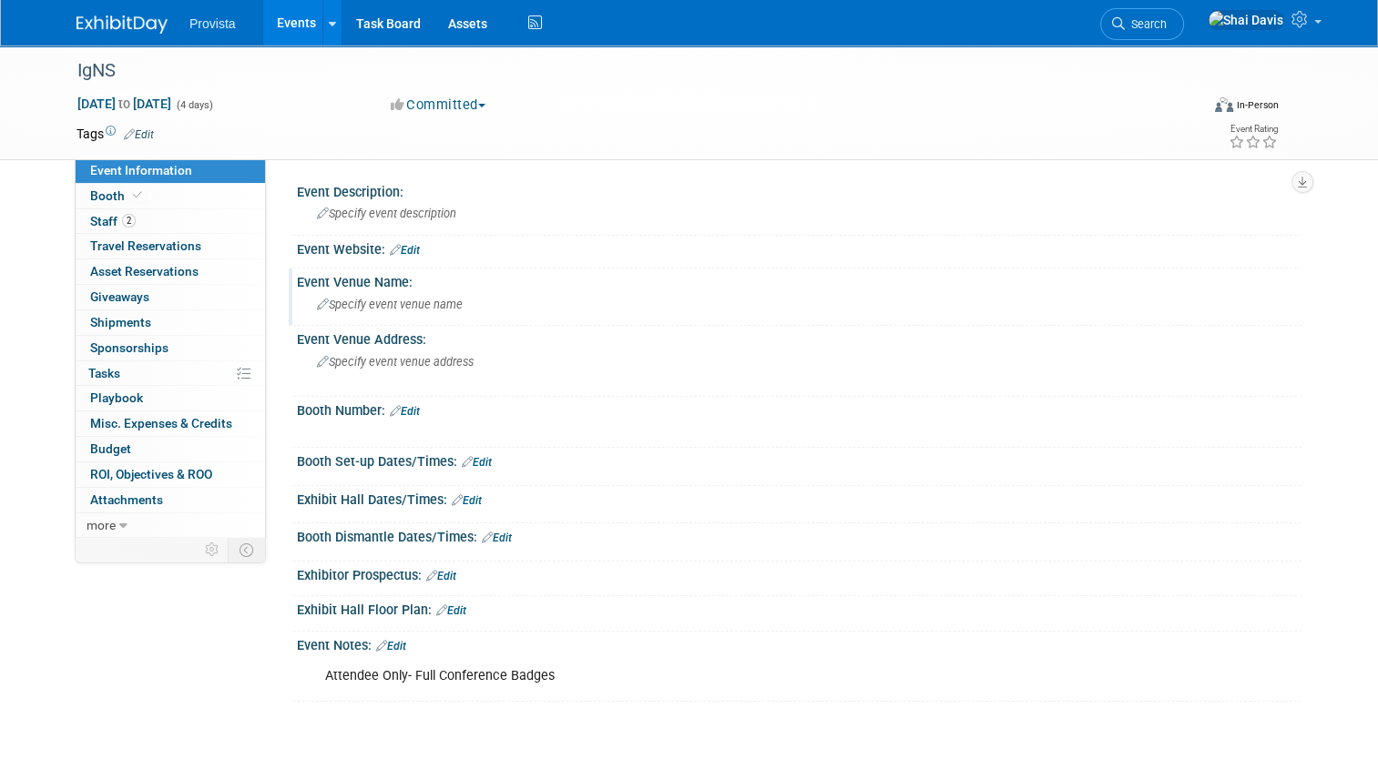
click at [352, 301] on span "Specify event venue name" at bounding box center [390, 305] width 146 height 14
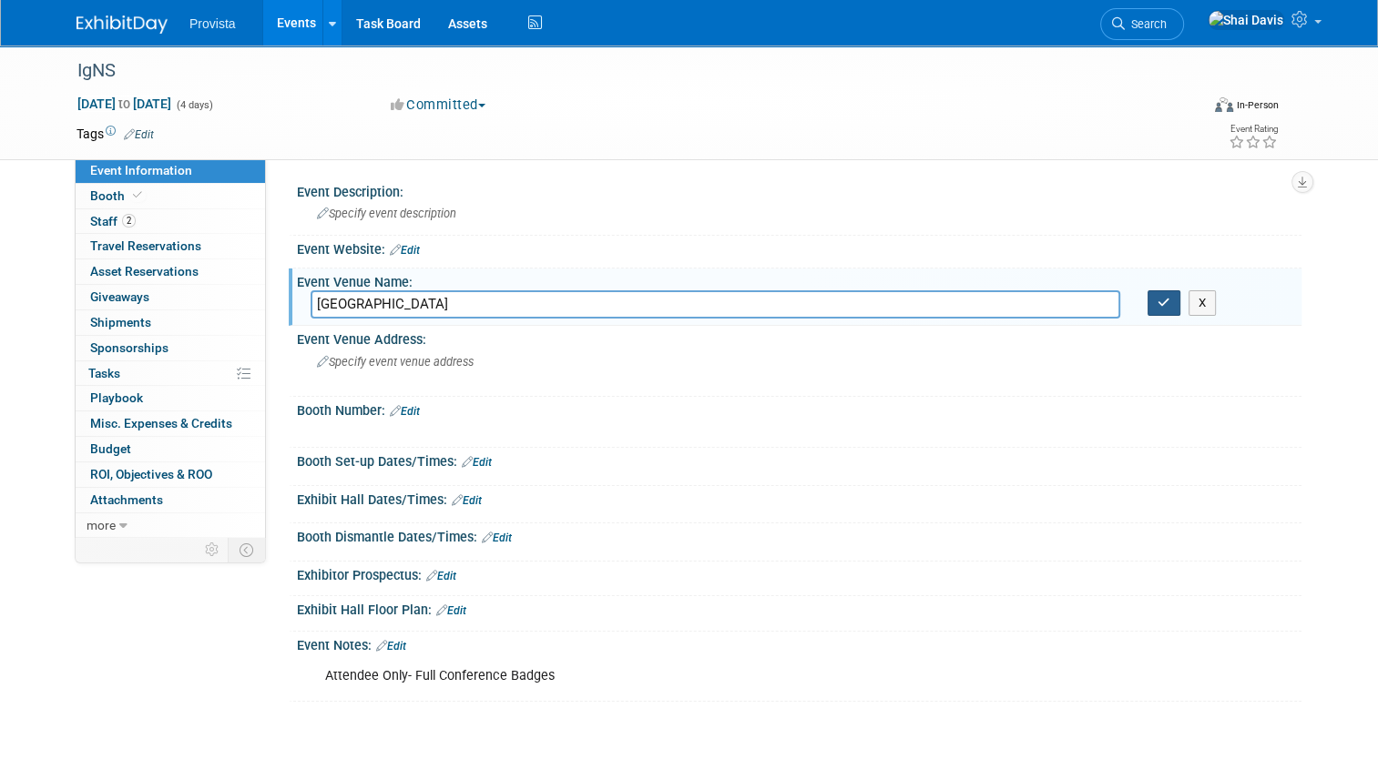
type input "[GEOGRAPHIC_DATA]"
click at [1158, 306] on button "button" at bounding box center [1163, 302] width 33 height 25
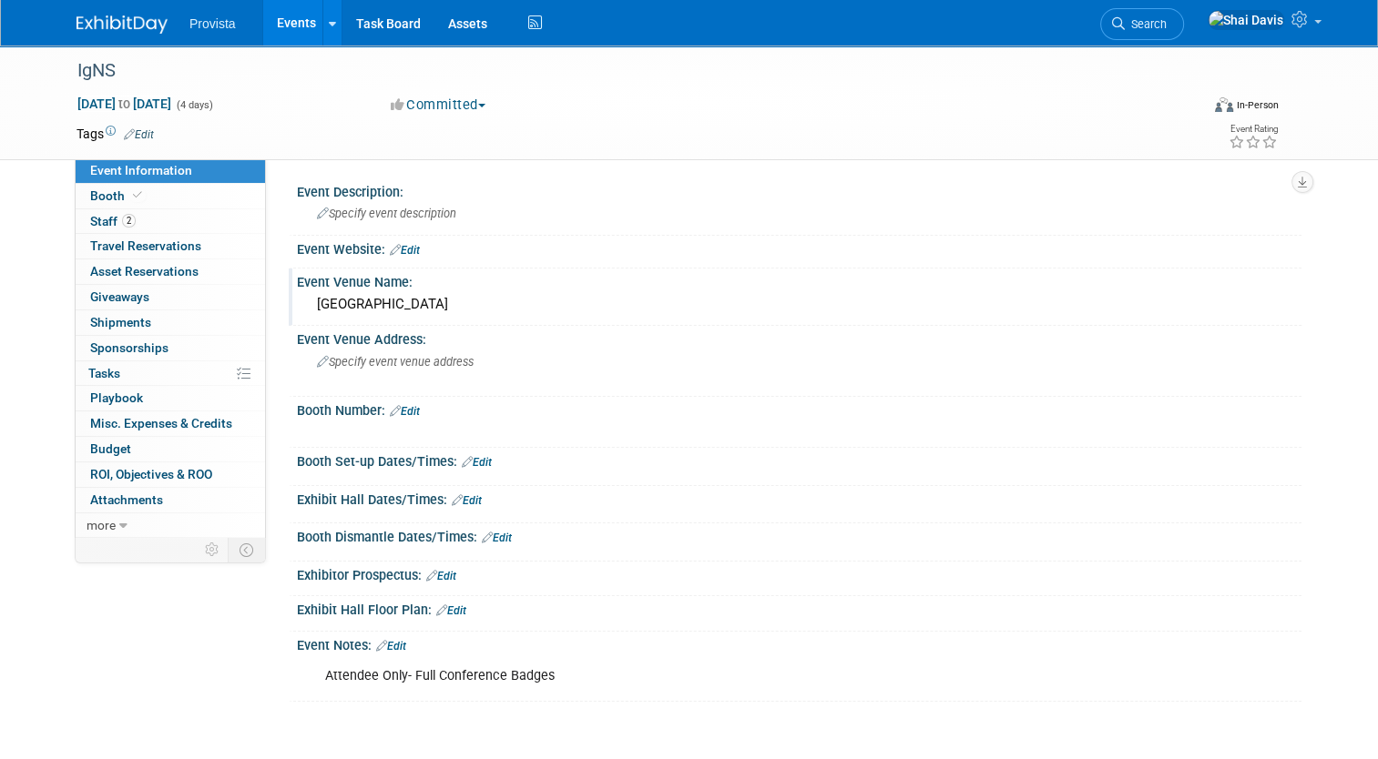
click at [393, 247] on link "Edit" at bounding box center [405, 250] width 30 height 13
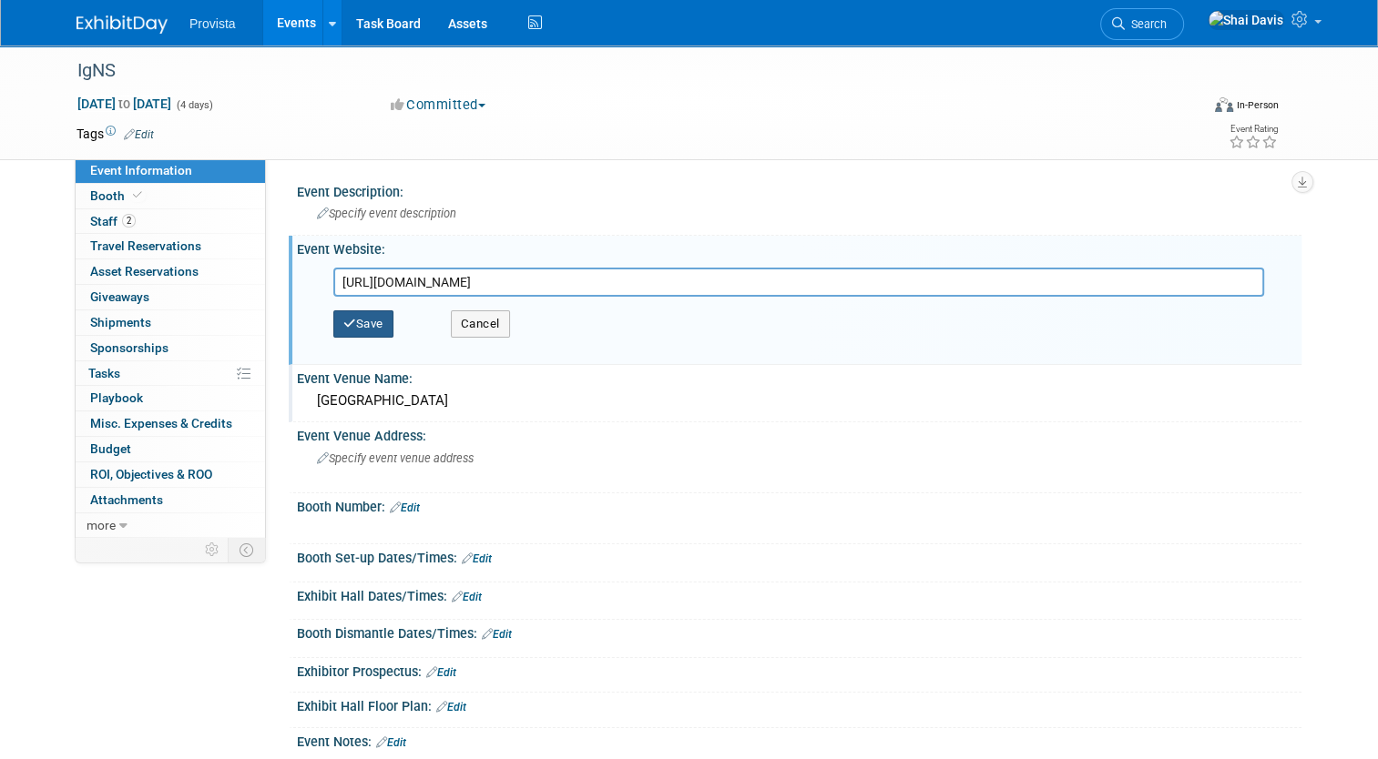
type input "[URL][DOMAIN_NAME]"
click at [350, 328] on button "Save" at bounding box center [363, 324] width 60 height 27
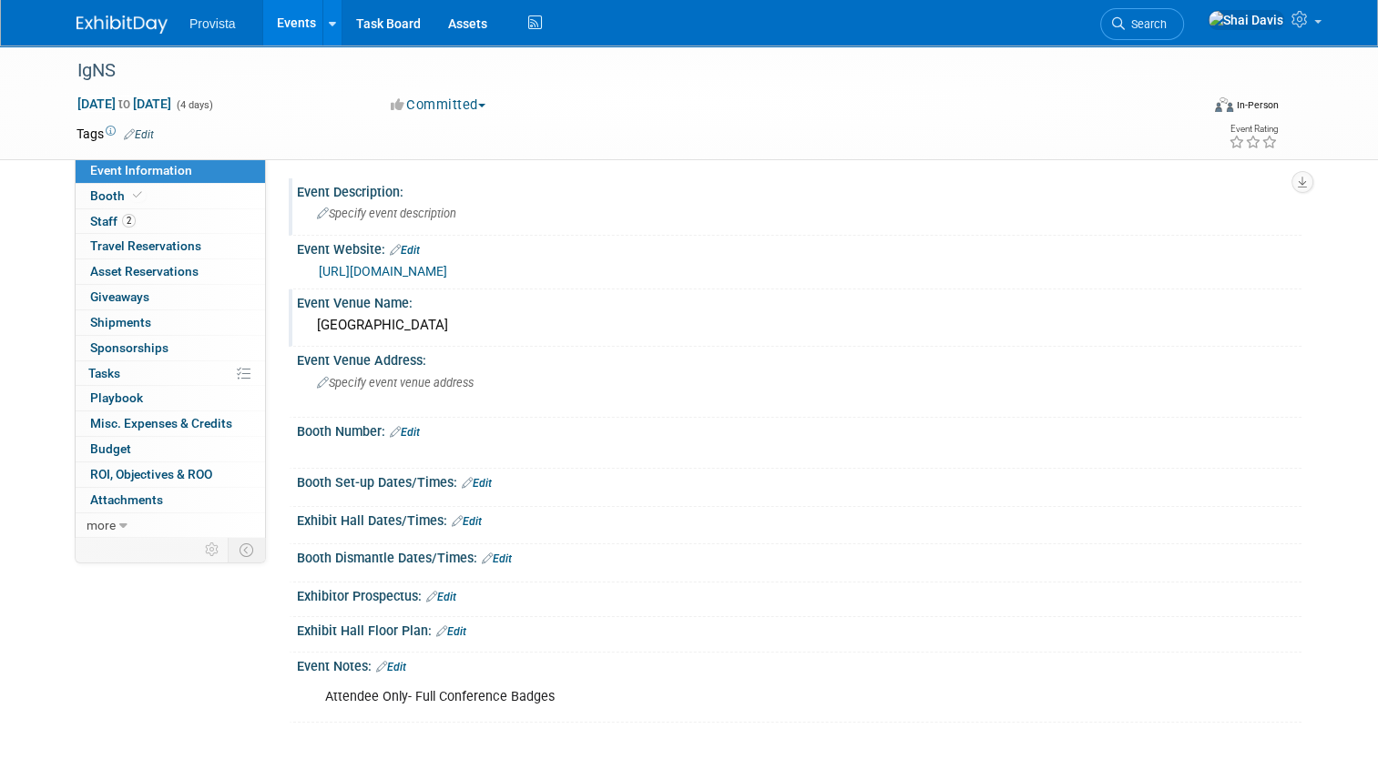
click at [339, 223] on div "Specify event description" at bounding box center [799, 213] width 977 height 28
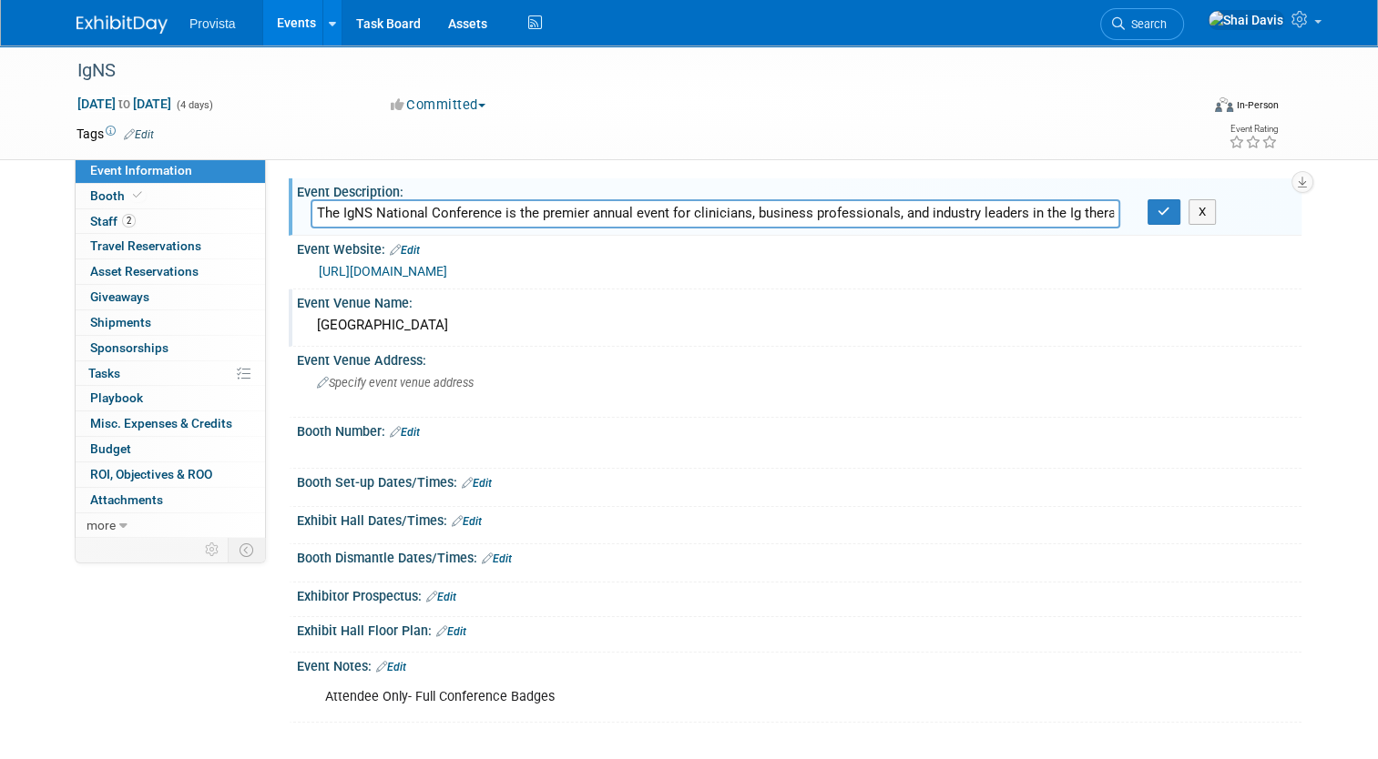
scroll to position [0, 1014]
type input "The IgNS National Conference is the premier annual event for clinicians, busine…"
click at [1165, 209] on icon "button" at bounding box center [1163, 212] width 13 height 12
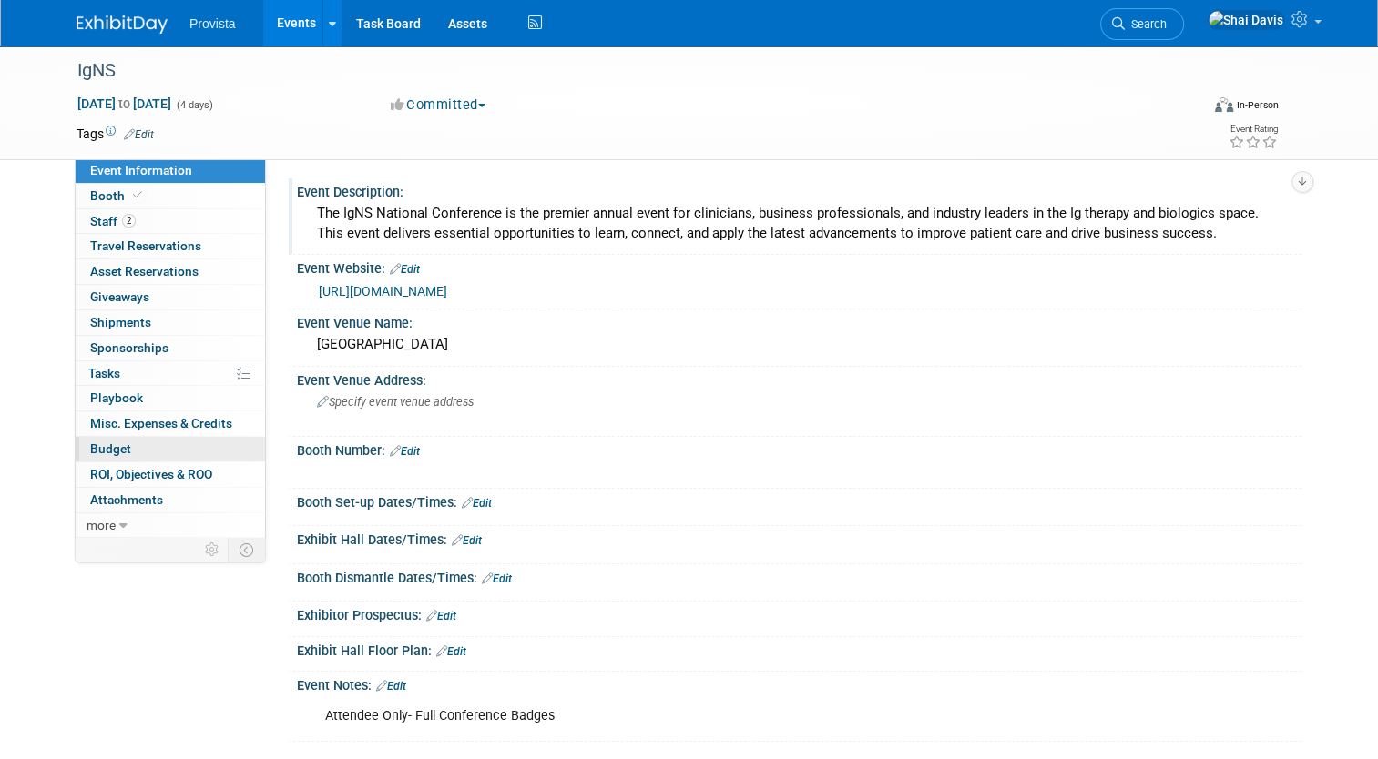
click at [101, 453] on span "Budget" at bounding box center [110, 449] width 41 height 15
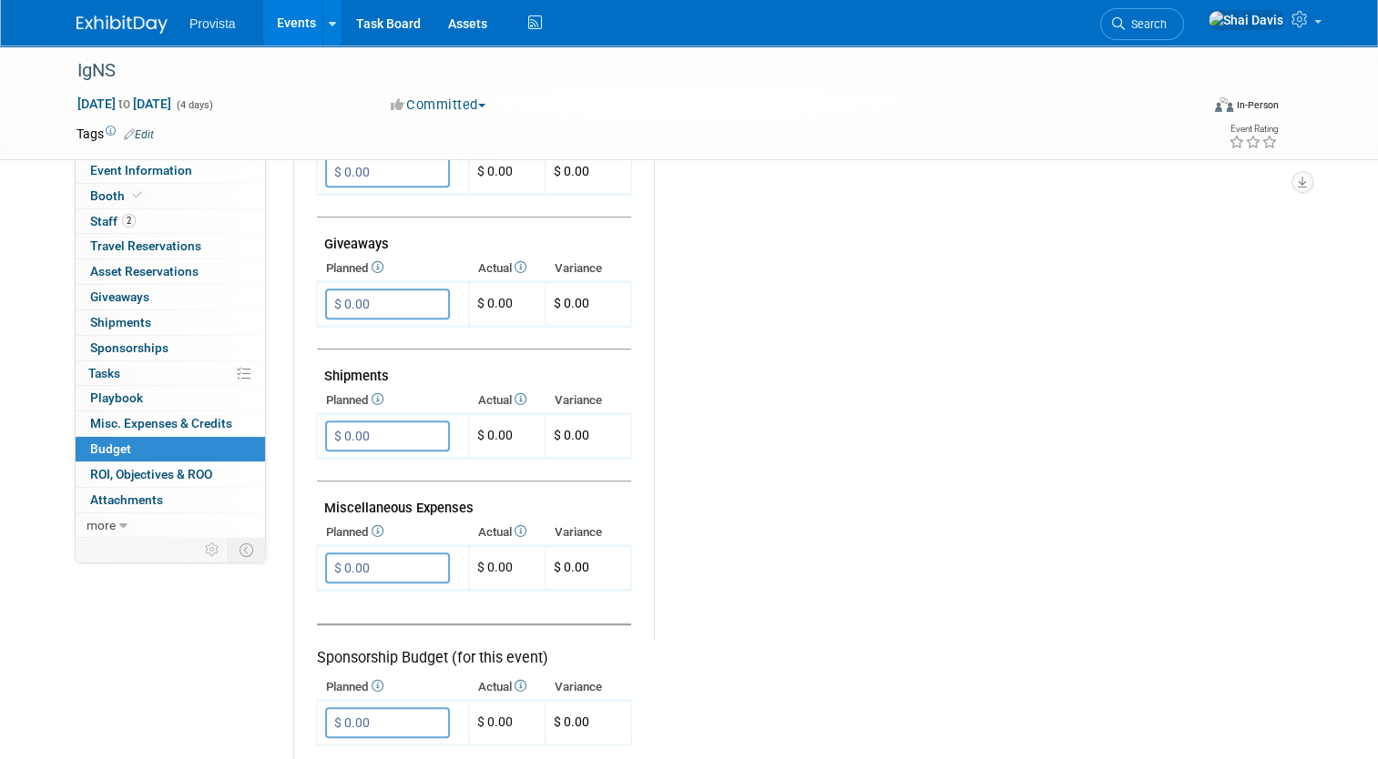
scroll to position [820, 0]
